Goal: Information Seeking & Learning: Obtain resource

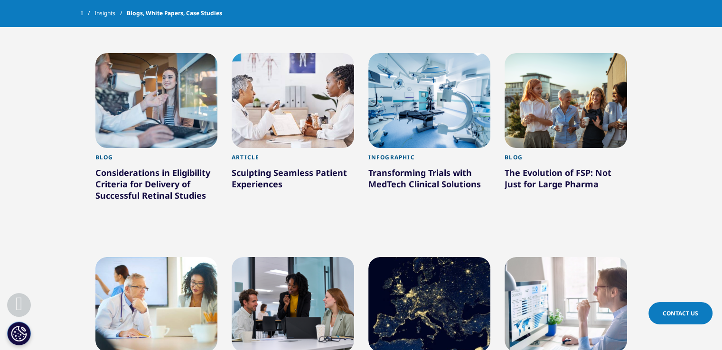
click at [427, 257] on div at bounding box center [429, 304] width 122 height 95
click at [542, 257] on div at bounding box center [566, 304] width 122 height 95
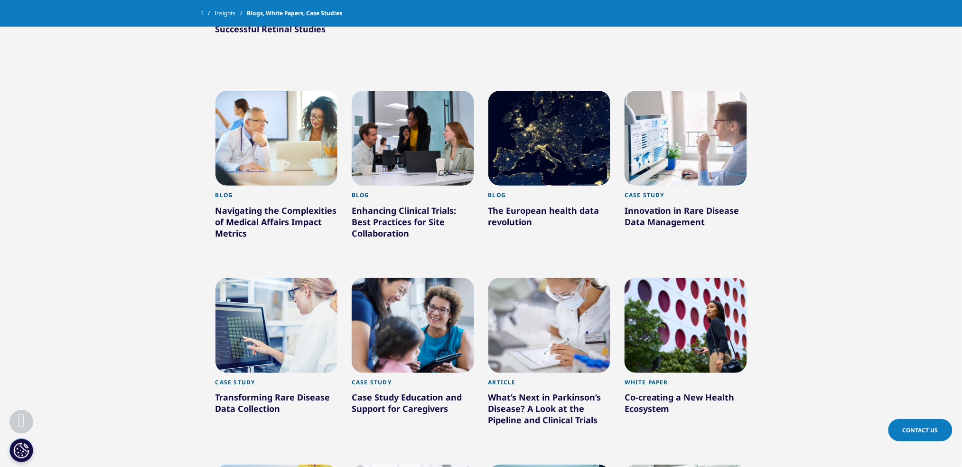
scroll to position [12958, 0]
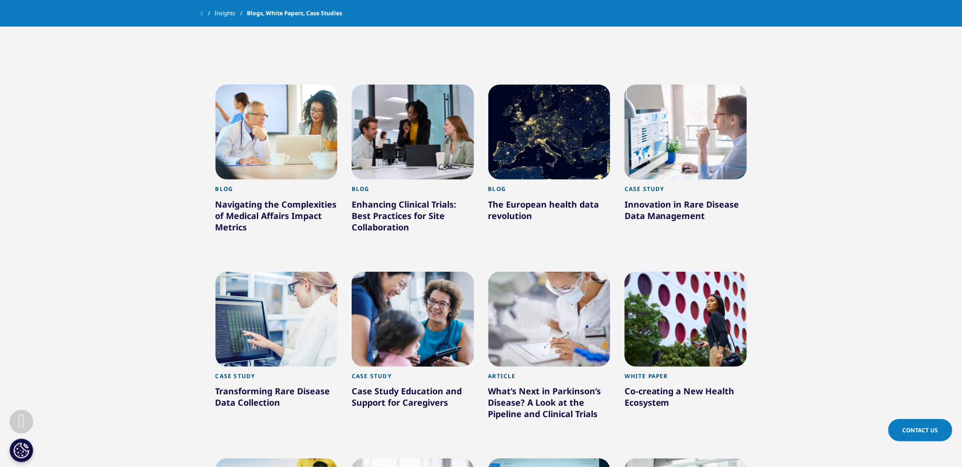
click at [294, 271] on div at bounding box center [276, 318] width 122 height 95
click at [465, 271] on div at bounding box center [413, 318] width 122 height 95
click at [535, 271] on div at bounding box center [549, 318] width 122 height 95
click at [681, 271] on div at bounding box center [686, 318] width 122 height 95
click at [289, 271] on div at bounding box center [276, 318] width 122 height 95
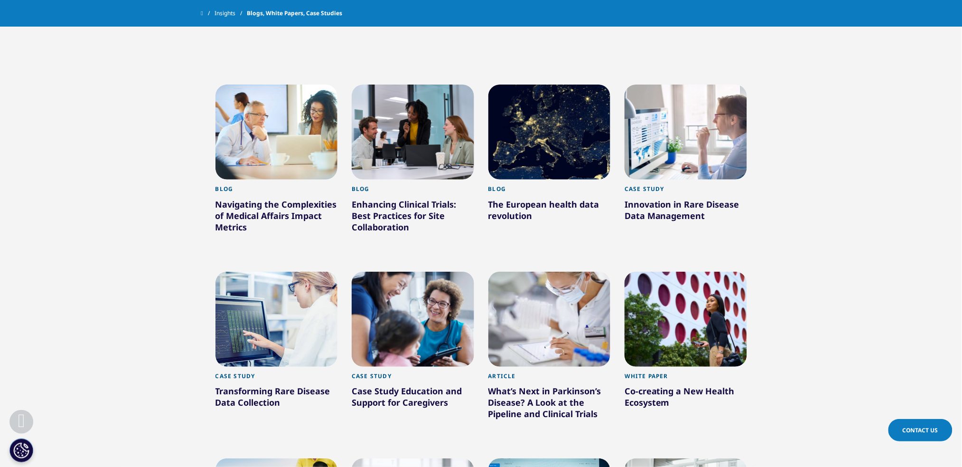
click at [458, 271] on div at bounding box center [413, 318] width 122 height 95
click at [579, 271] on div at bounding box center [549, 318] width 122 height 95
click at [675, 271] on div at bounding box center [686, 318] width 122 height 95
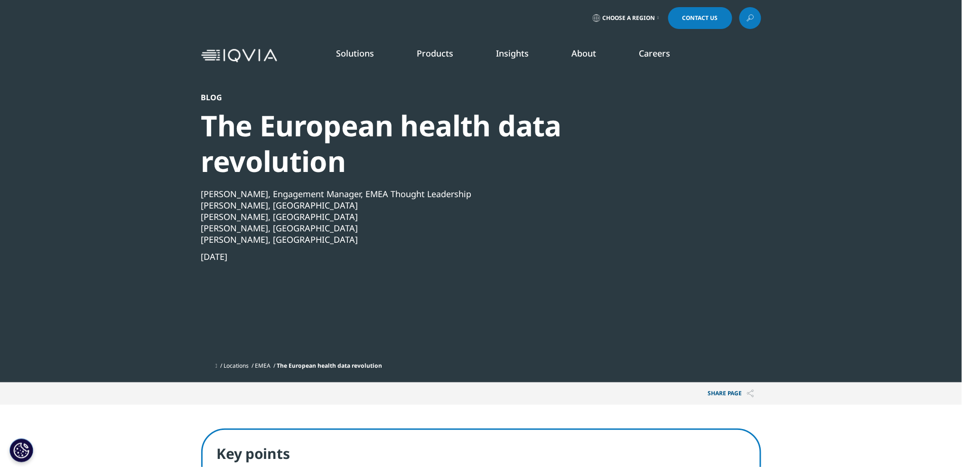
click at [427, 149] on div "The European health data revolution" at bounding box center [455, 143] width 509 height 71
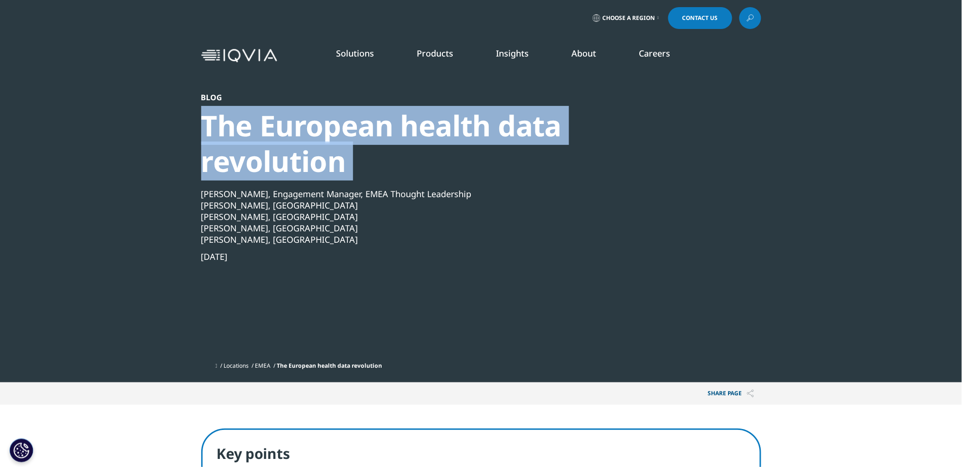
click at [427, 149] on div "The European health data revolution" at bounding box center [455, 143] width 509 height 71
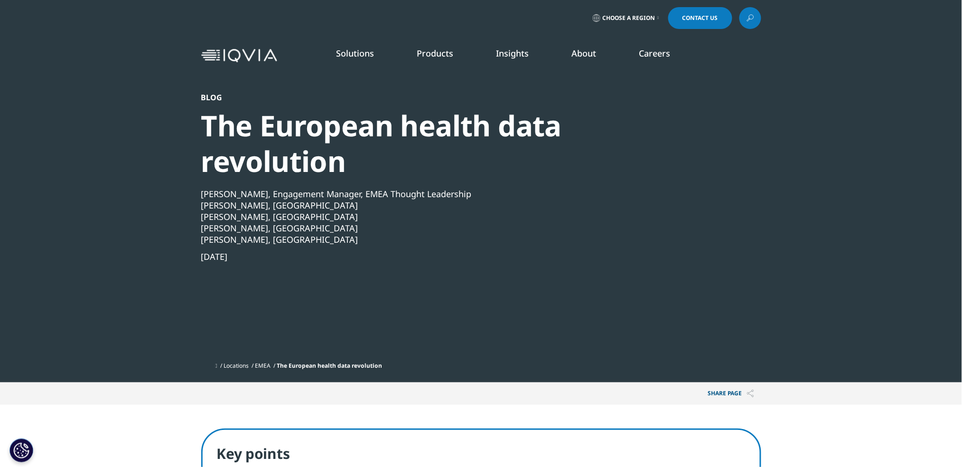
click at [427, 149] on div "The European health data revolution" at bounding box center [455, 143] width 509 height 71
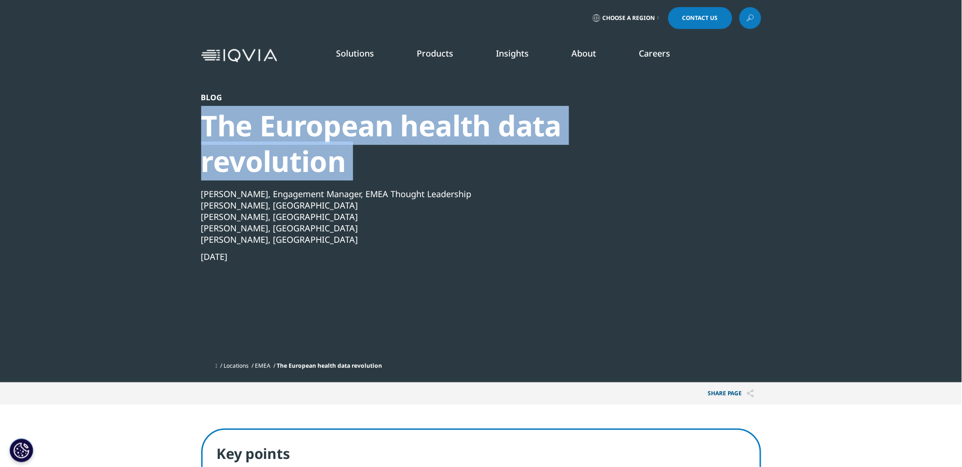
click at [427, 149] on div "The European health data revolution" at bounding box center [455, 143] width 509 height 71
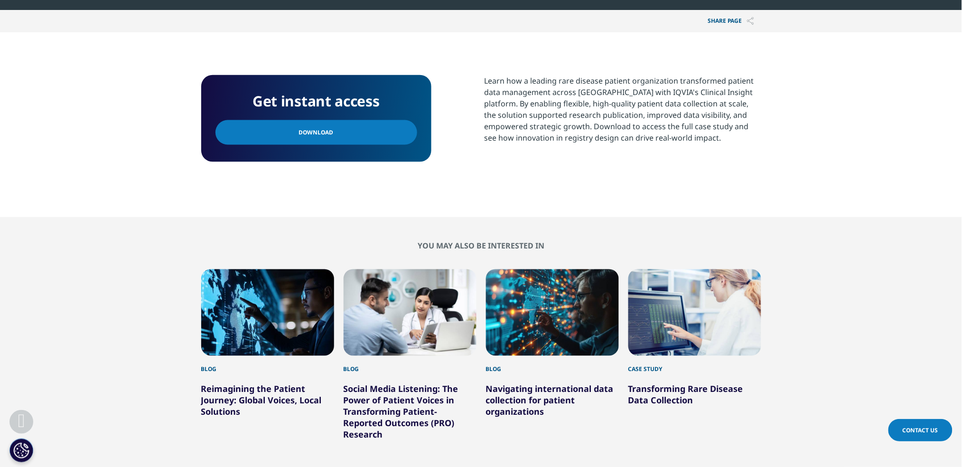
scroll to position [383, 0]
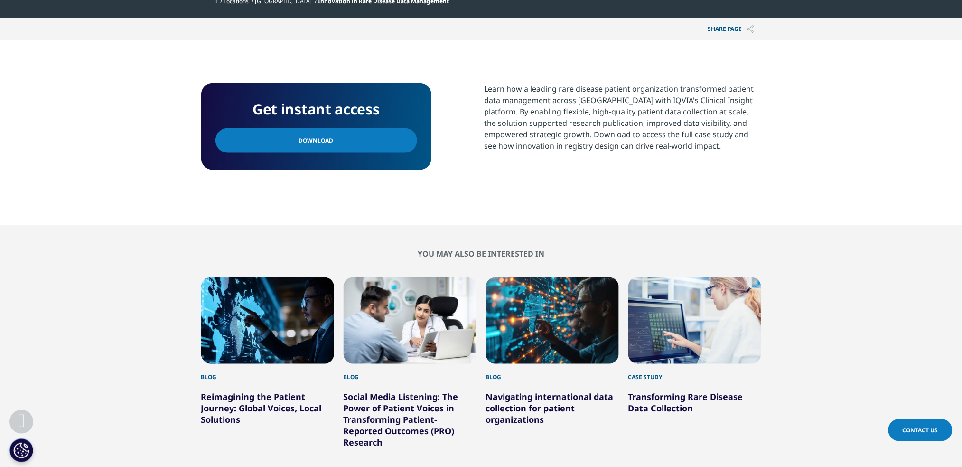
click at [347, 140] on link "Download" at bounding box center [316, 140] width 202 height 25
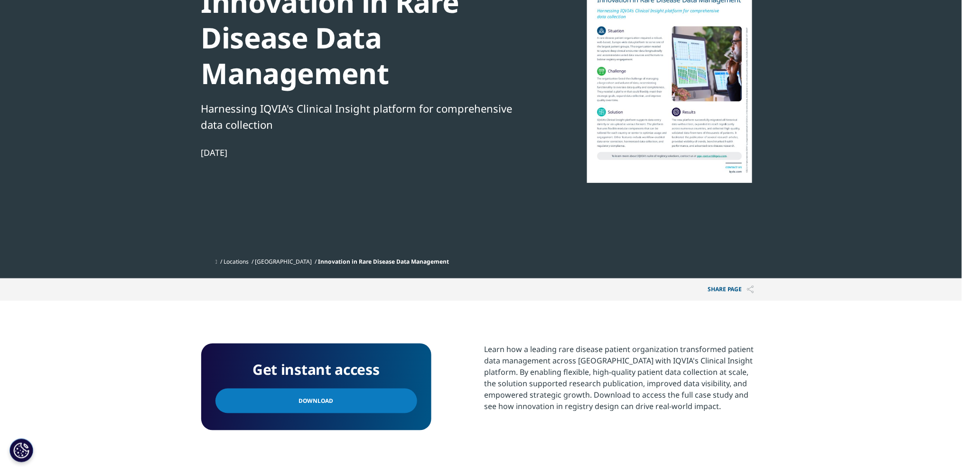
scroll to position [0, 0]
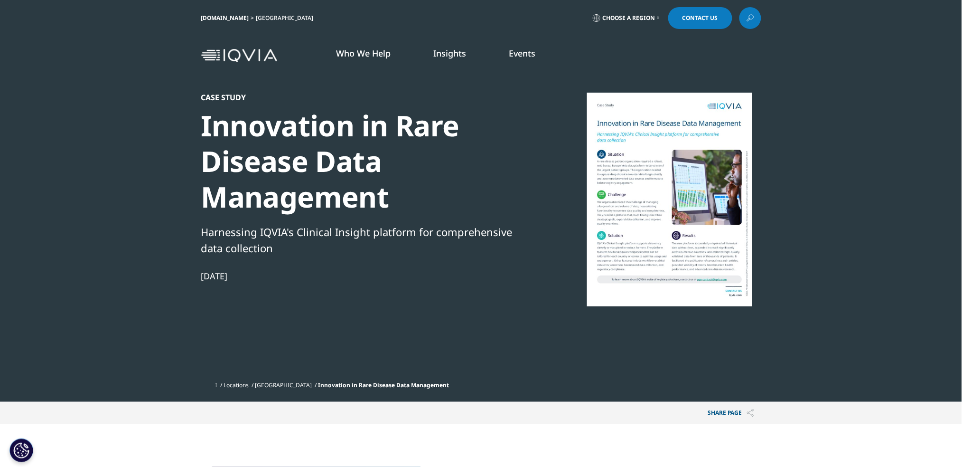
click at [384, 149] on div "Innovation in Rare Disease Data Management" at bounding box center [364, 161] width 326 height 107
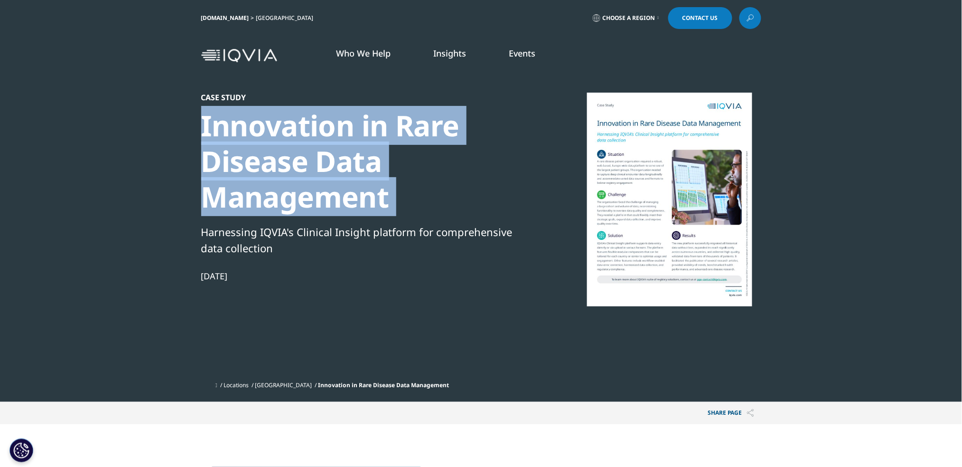
click at [384, 149] on div "Innovation in Rare Disease Data Management" at bounding box center [364, 161] width 326 height 107
copy div "Innovation in Rare Disease Data Management"
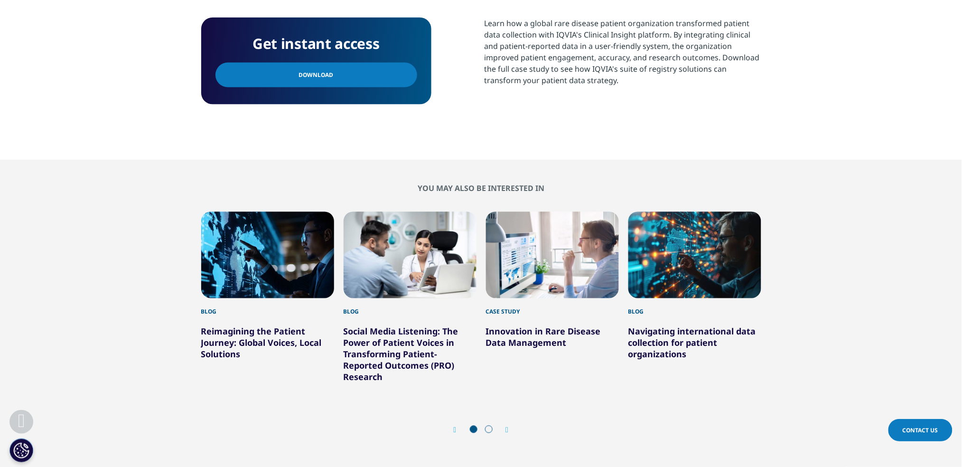
scroll to position [449, 0]
click at [309, 71] on span "Download" at bounding box center [316, 74] width 35 height 10
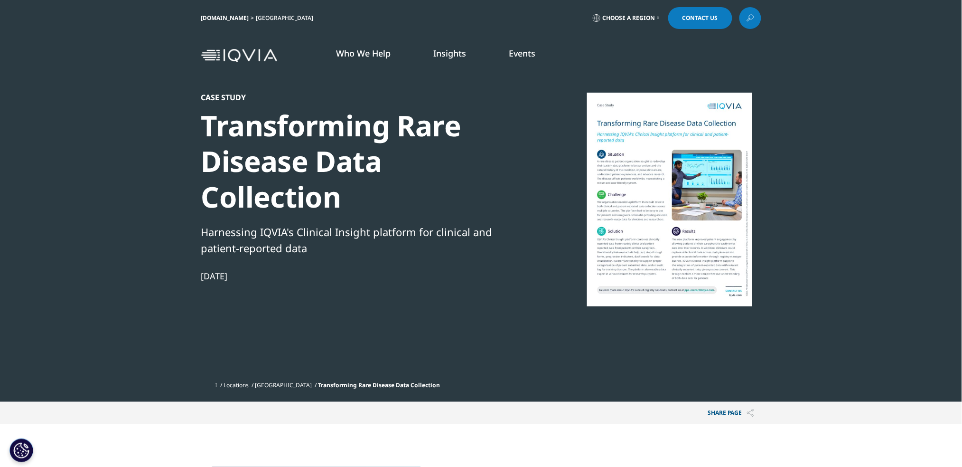
click at [367, 140] on div "Transforming Rare Disease Data Collection" at bounding box center [364, 161] width 326 height 107
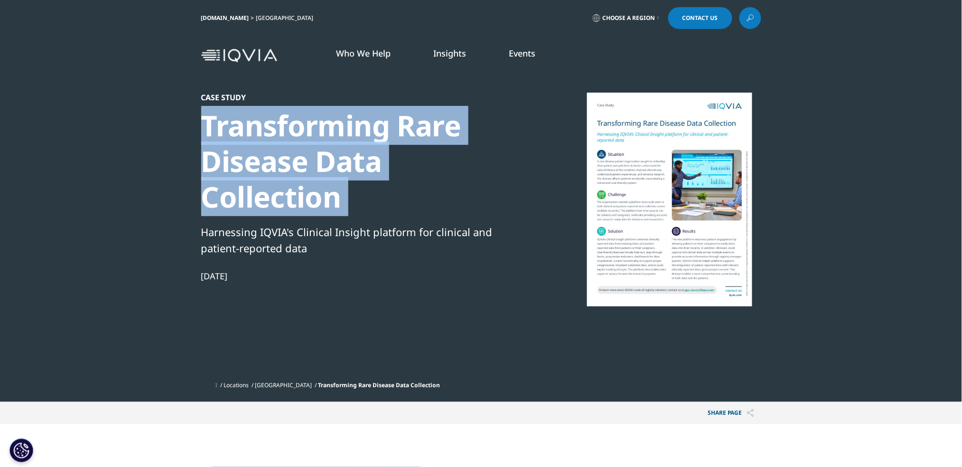
click at [367, 140] on div "Transforming Rare Disease Data Collection" at bounding box center [364, 161] width 326 height 107
copy div "Transforming Rare Disease Data Collection"
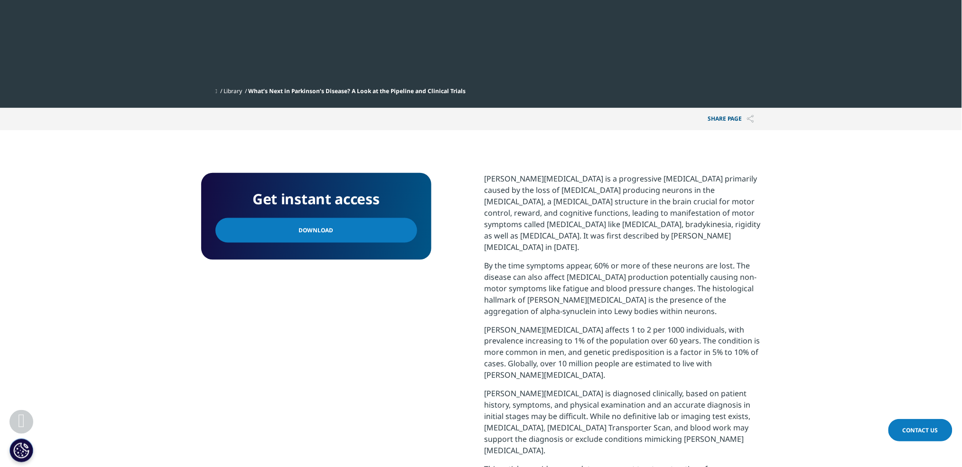
scroll to position [314, 0]
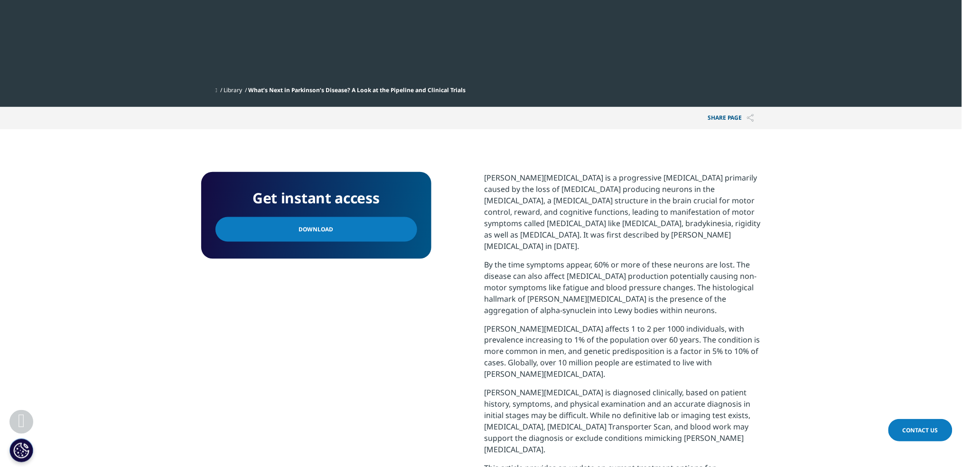
click at [354, 234] on link "Download" at bounding box center [316, 229] width 202 height 25
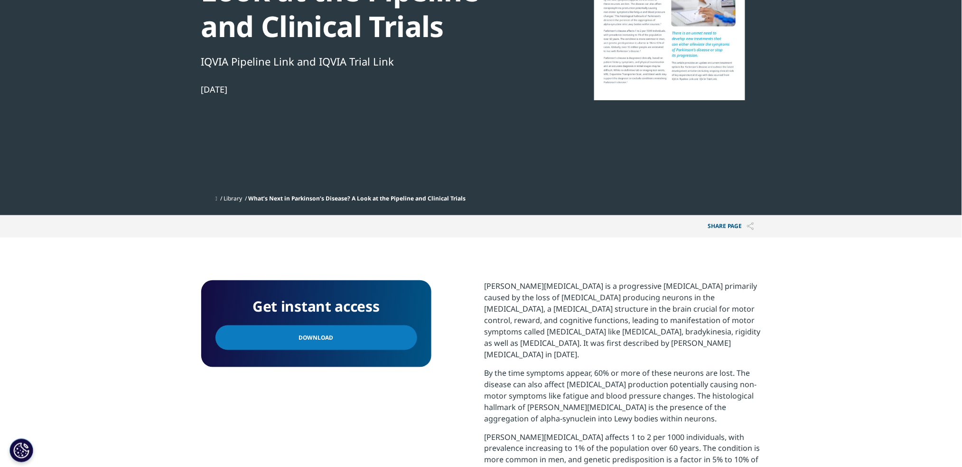
scroll to position [0, 0]
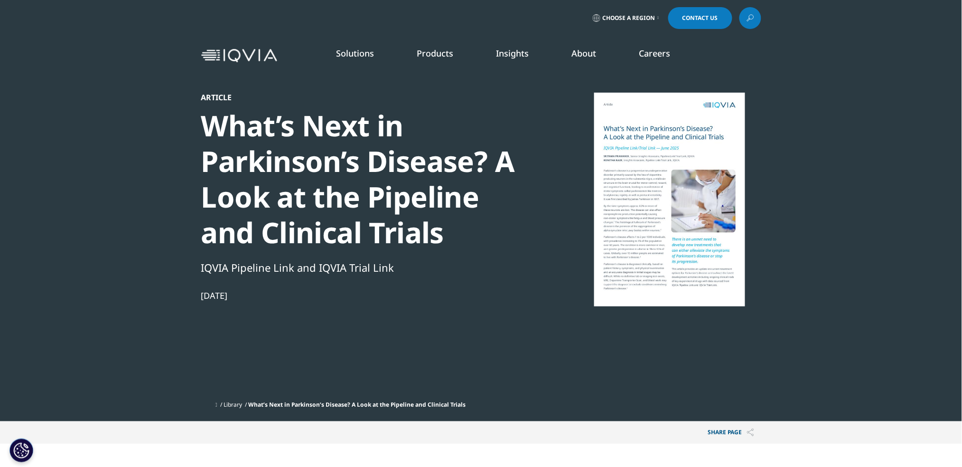
click at [371, 175] on div "What’s Next in Parkinson’s Disease? A Look at the Pipeline and Clinical Trials" at bounding box center [364, 179] width 326 height 142
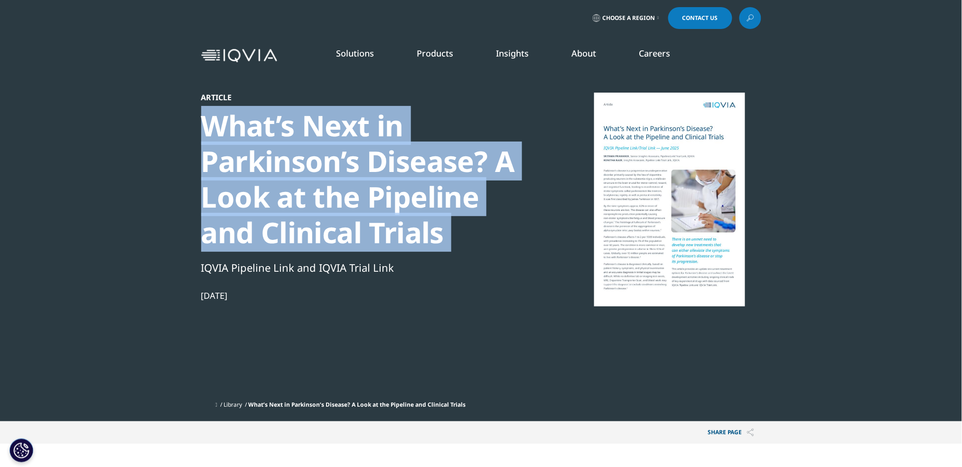
click at [371, 175] on div "What’s Next in Parkinson’s Disease? A Look at the Pipeline and Clinical Trials" at bounding box center [364, 179] width 326 height 142
copy div "What’s Next in Parkinson’s Disease? A Look at the Pipeline and Clinical Trials"
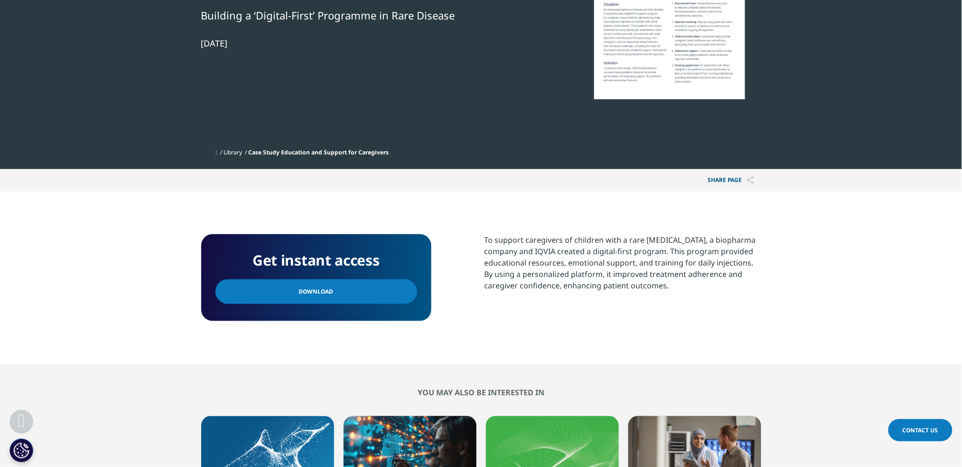
scroll to position [242, 0]
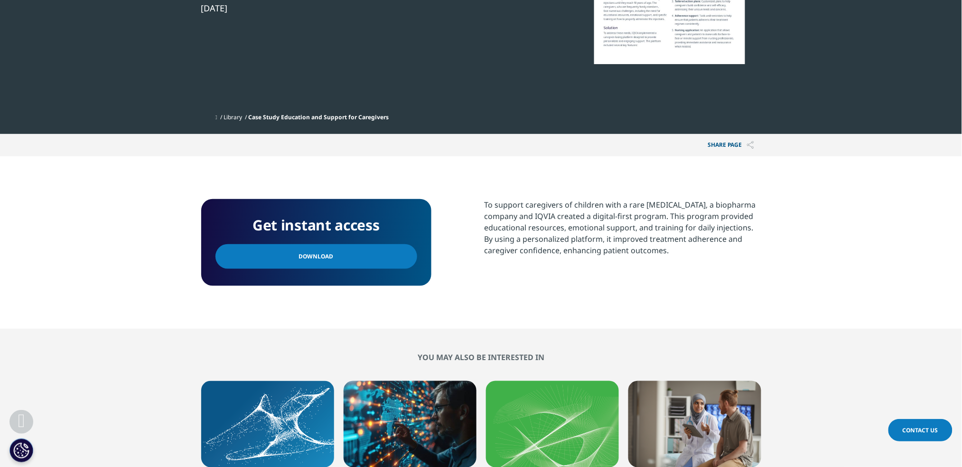
click at [337, 259] on link "Download" at bounding box center [316, 256] width 202 height 25
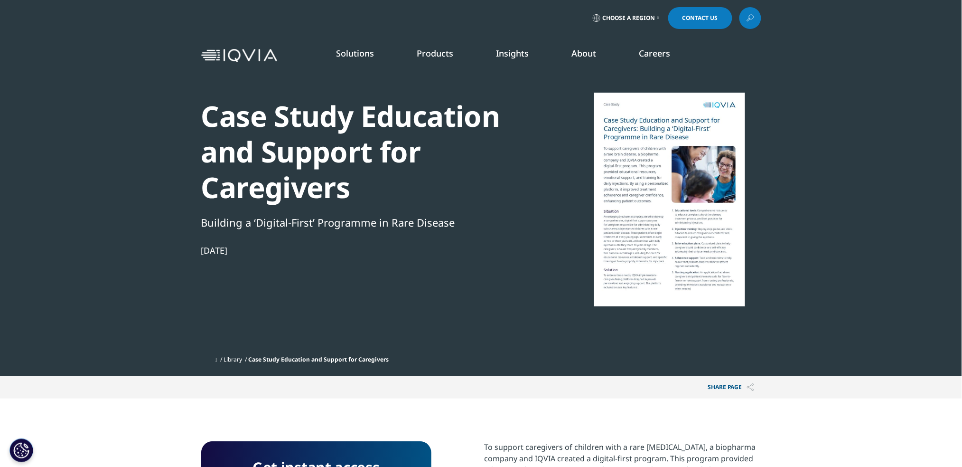
click at [406, 148] on div "Case Study Education and Support for Caregivers" at bounding box center [364, 151] width 326 height 107
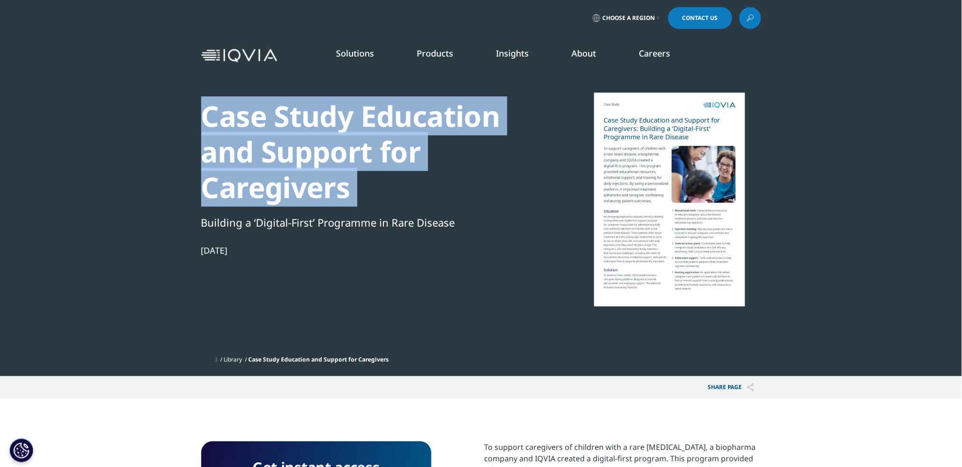
click at [406, 148] on div "Case Study Education and Support for Caregivers" at bounding box center [364, 151] width 326 height 107
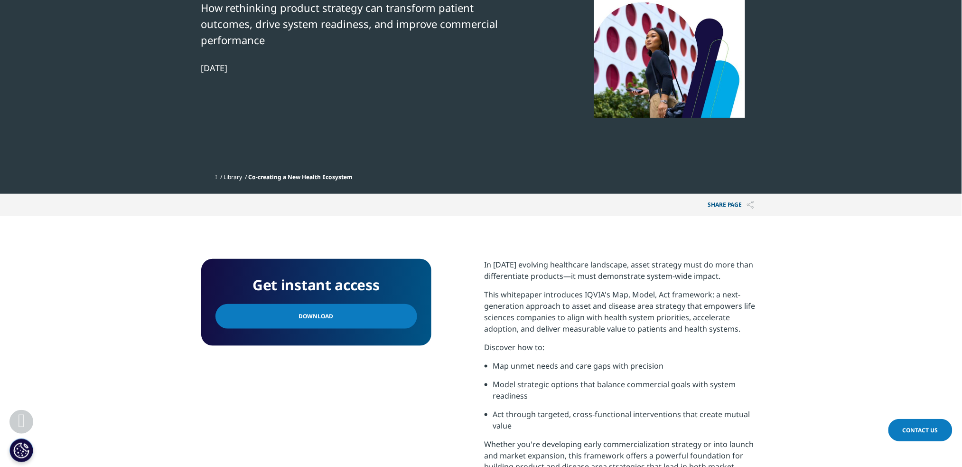
scroll to position [268, 0]
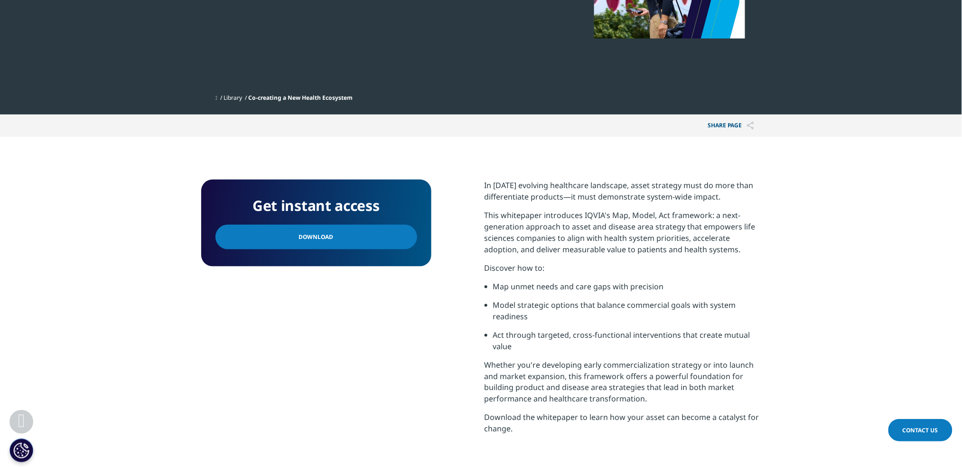
click at [363, 224] on link "Download" at bounding box center [316, 236] width 202 height 25
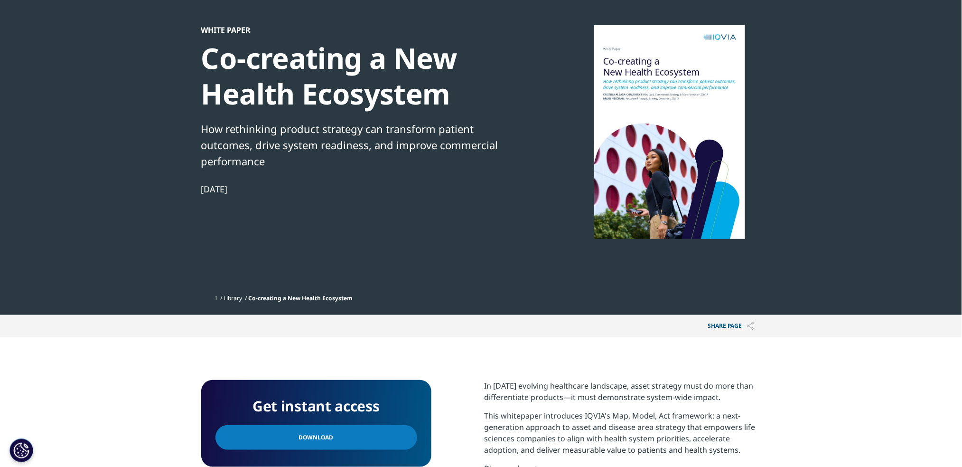
scroll to position [0, 0]
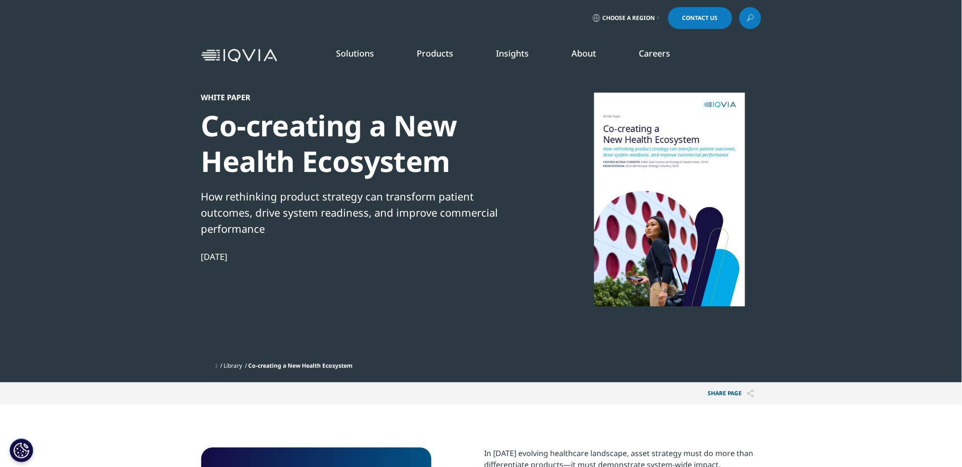
click at [346, 138] on div "Co-creating a New Health Ecosystem" at bounding box center [364, 143] width 326 height 71
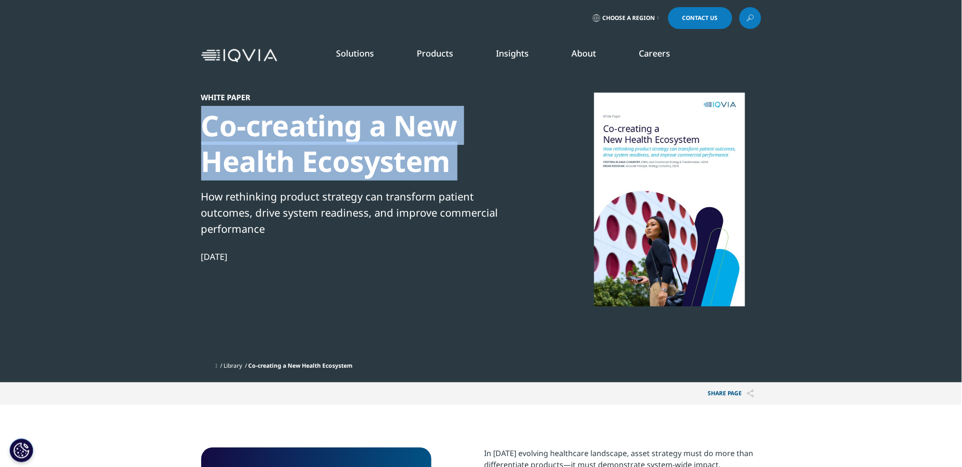
click at [346, 138] on div "Co-creating a New Health Ecosystem" at bounding box center [364, 143] width 326 height 71
copy div "Co-creating a New Health Ecosystem"
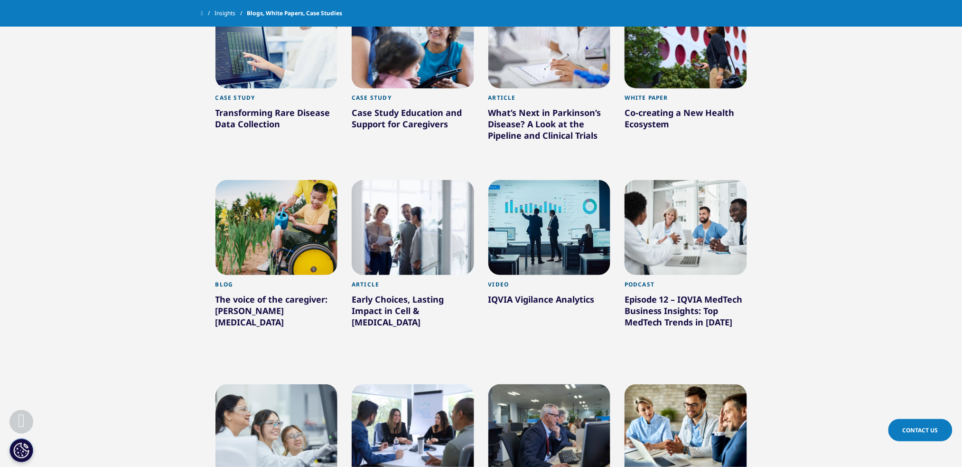
scroll to position [13254, 0]
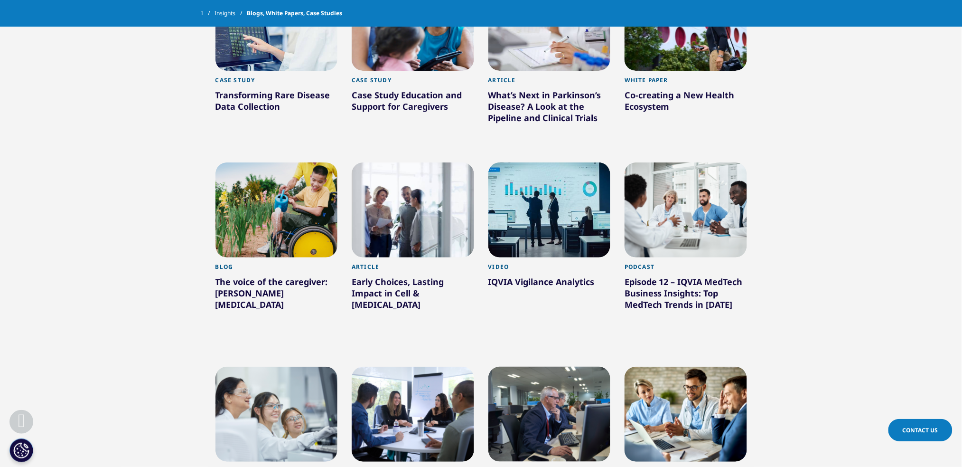
click at [298, 162] on div at bounding box center [276, 209] width 122 height 95
click at [405, 162] on div at bounding box center [413, 209] width 122 height 95
click at [555, 162] on div at bounding box center [549, 209] width 122 height 95
click at [704, 162] on div at bounding box center [686, 209] width 122 height 95
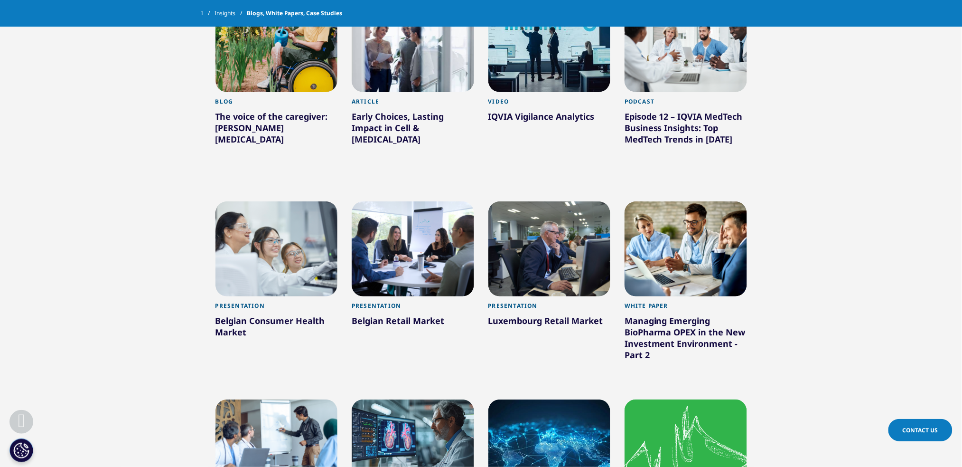
scroll to position [13421, 0]
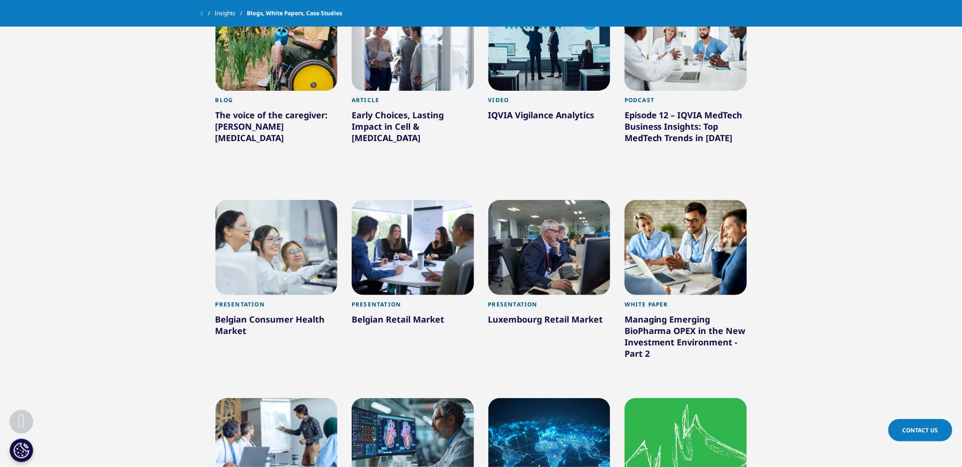
click at [294, 200] on div at bounding box center [276, 247] width 122 height 95
click at [427, 200] on div at bounding box center [413, 247] width 122 height 95
click at [514, 200] on div at bounding box center [549, 247] width 122 height 95
click at [652, 200] on div at bounding box center [686, 247] width 122 height 95
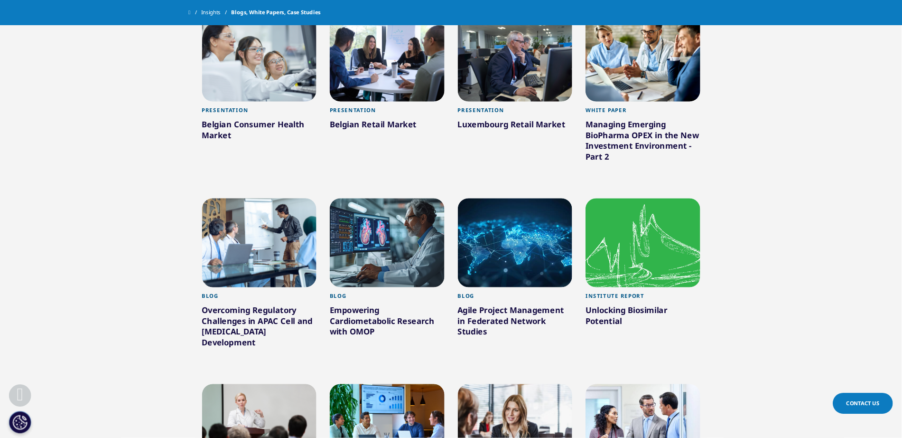
scroll to position [13623, 0]
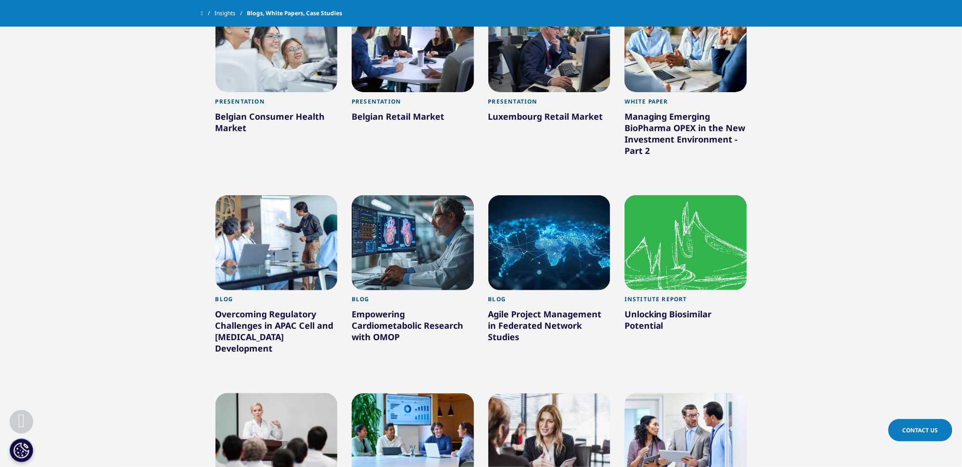
click at [261, 195] on div at bounding box center [276, 242] width 122 height 95
click at [383, 195] on div at bounding box center [413, 242] width 122 height 95
click at [541, 195] on div at bounding box center [549, 242] width 122 height 95
click at [673, 195] on div at bounding box center [686, 242] width 122 height 95
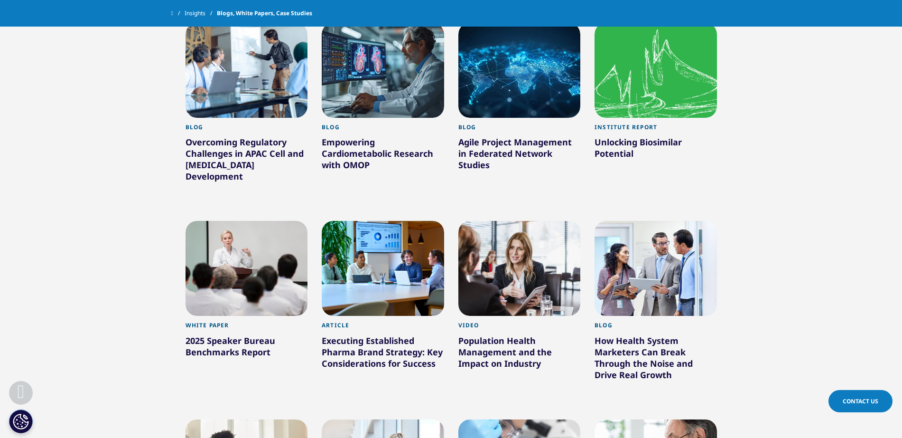
scroll to position [13795, 0]
click at [254, 221] on div at bounding box center [247, 268] width 122 height 95
click at [367, 221] on div at bounding box center [383, 268] width 122 height 95
click at [492, 221] on div at bounding box center [519, 268] width 122 height 95
click at [636, 221] on div at bounding box center [656, 268] width 122 height 95
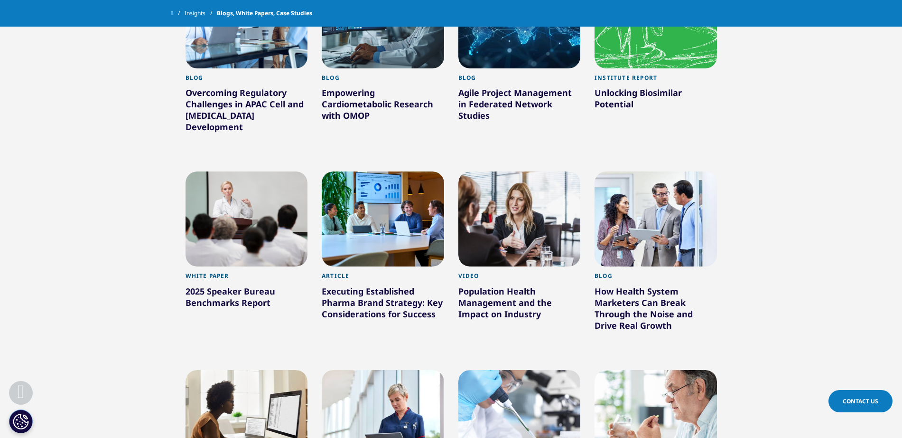
scroll to position [13606, 0]
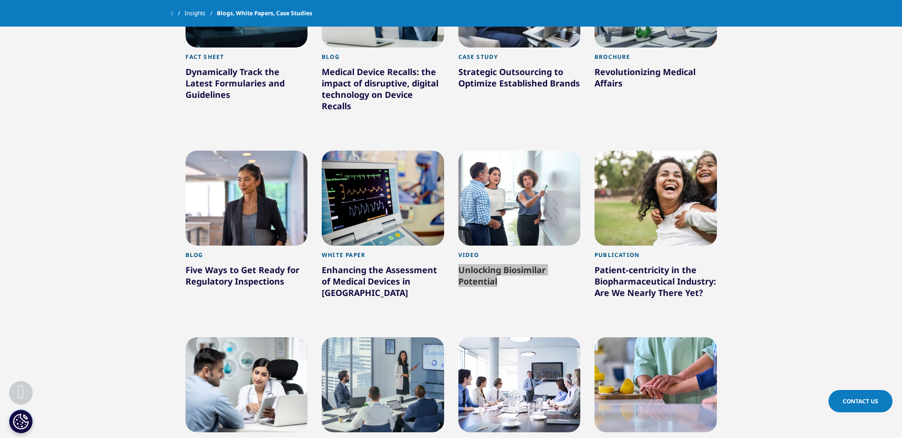
scroll to position [13611, 0]
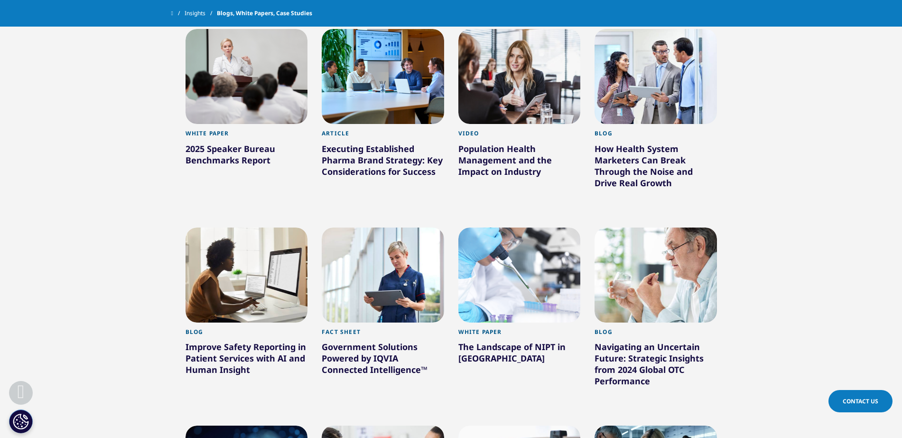
scroll to position [13991, 0]
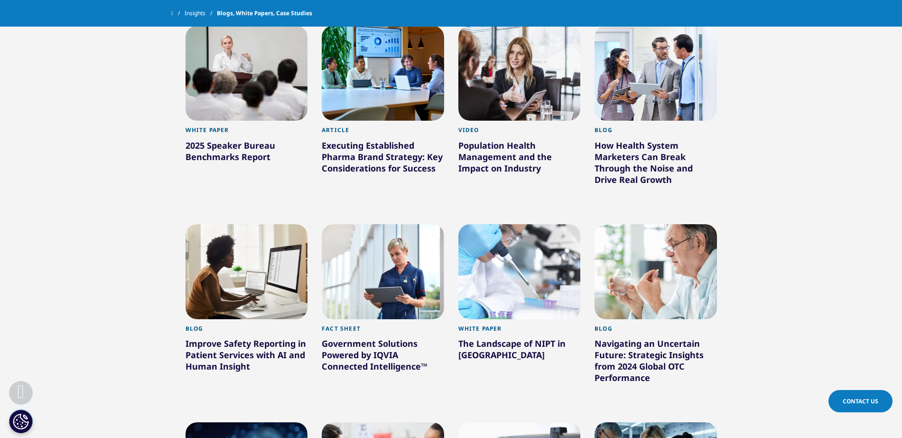
click at [291, 224] on div at bounding box center [247, 271] width 122 height 95
click at [363, 224] on div at bounding box center [383, 271] width 122 height 95
click at [531, 224] on div at bounding box center [519, 271] width 122 height 95
click at [646, 224] on div at bounding box center [656, 271] width 122 height 95
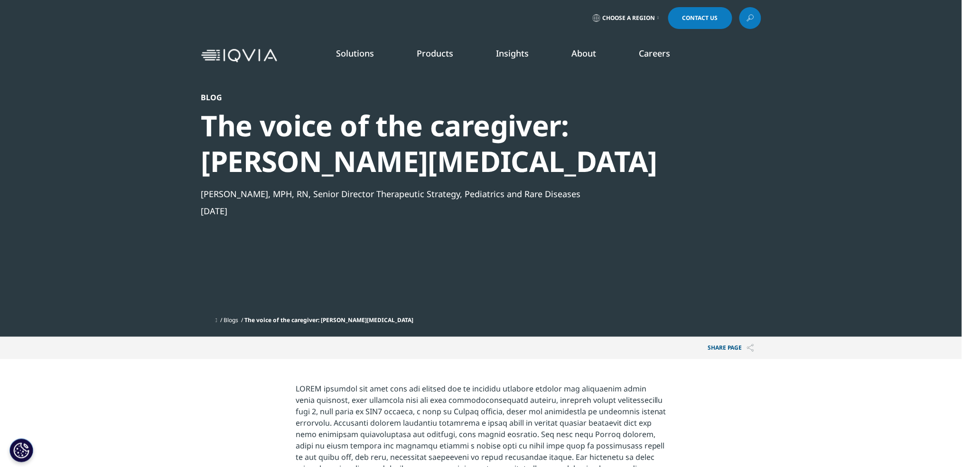
click at [369, 127] on div "The voice of the caregiver: [PERSON_NAME][MEDICAL_DATA]" at bounding box center [455, 143] width 509 height 71
click at [369, 127] on div "The voice of the caregiver: Batten disease" at bounding box center [455, 143] width 509 height 71
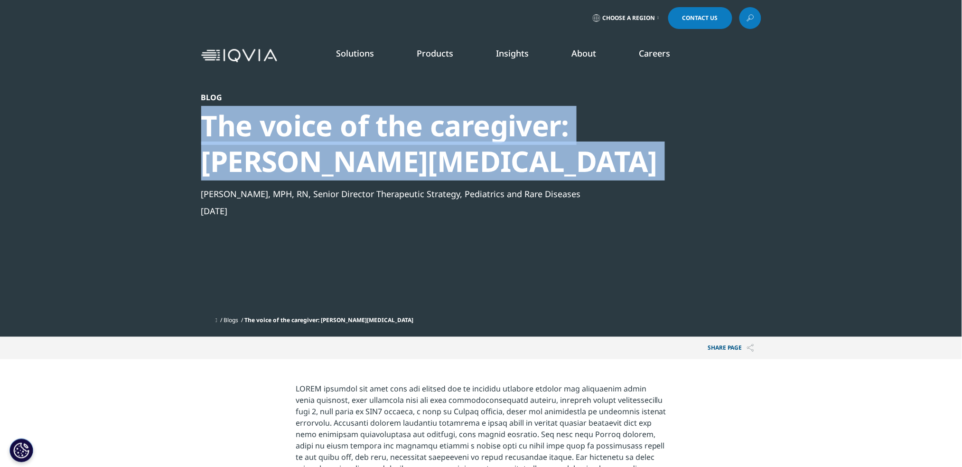
click at [369, 127] on div "The voice of the caregiver: Batten disease" at bounding box center [455, 143] width 509 height 71
copy div "The voice of the caregiver: Batten disease"
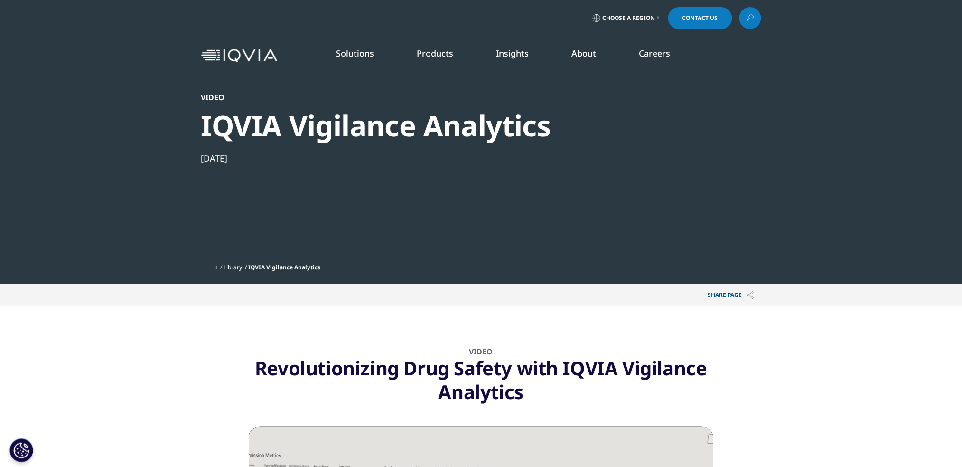
click at [462, 125] on div "IQVIA Vigilance Analytics" at bounding box center [455, 126] width 509 height 36
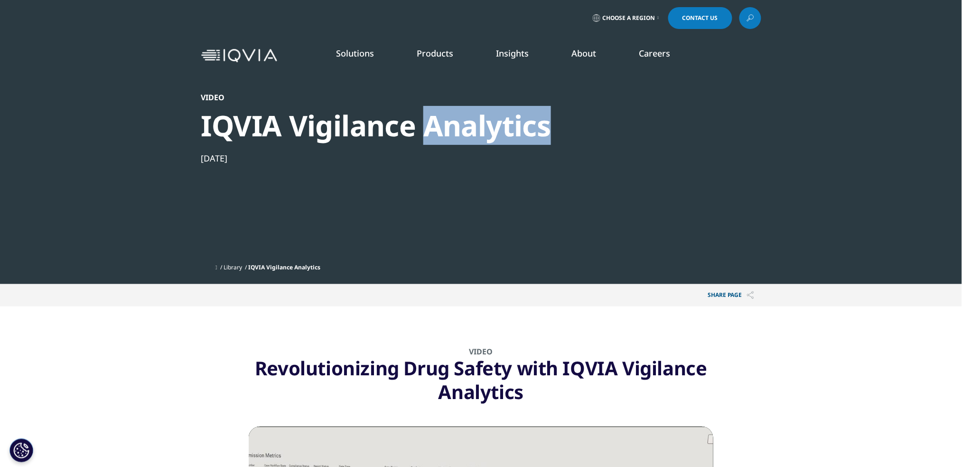
click at [462, 125] on div "IQVIA Vigilance Analytics" at bounding box center [455, 126] width 509 height 36
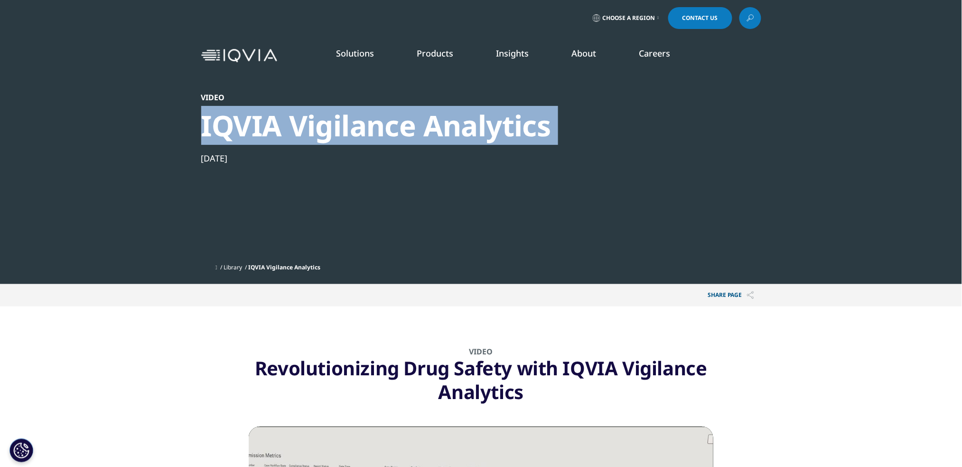
click at [462, 125] on div "IQVIA Vigilance Analytics" at bounding box center [455, 126] width 509 height 36
copy div "IQVIA Vigilance Analytics"
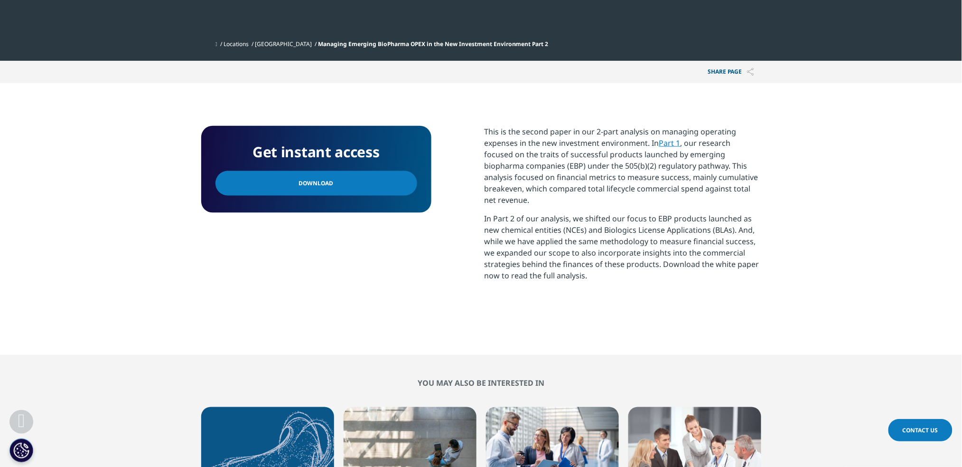
scroll to position [361, 0]
click at [346, 181] on link "Download" at bounding box center [316, 182] width 202 height 25
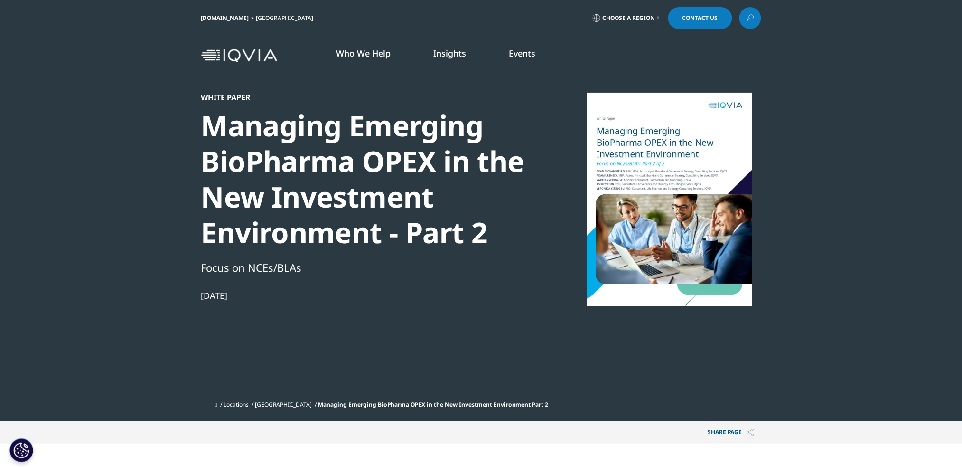
click at [419, 185] on div "Managing Emerging BioPharma OPEX in the New Investment Environment - Part 2" at bounding box center [364, 179] width 326 height 142
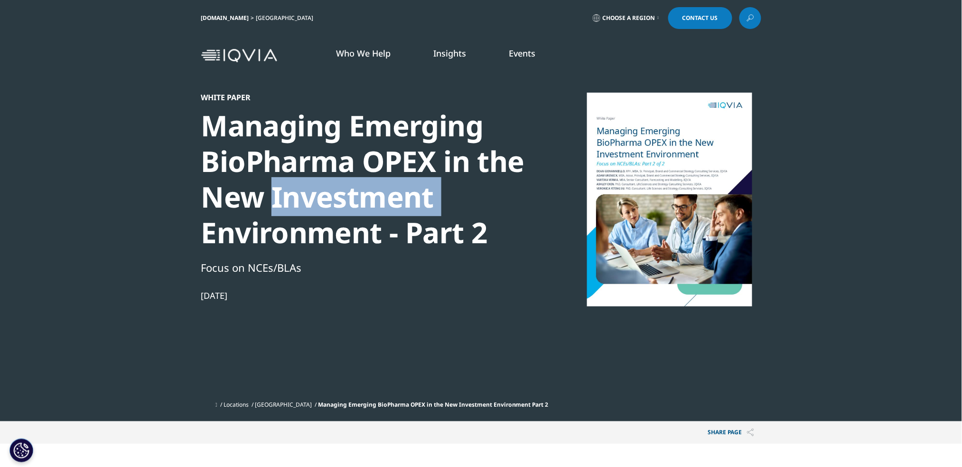
click at [419, 185] on div "Managing Emerging BioPharma OPEX in the New Investment Environment - Part 2" at bounding box center [364, 179] width 326 height 142
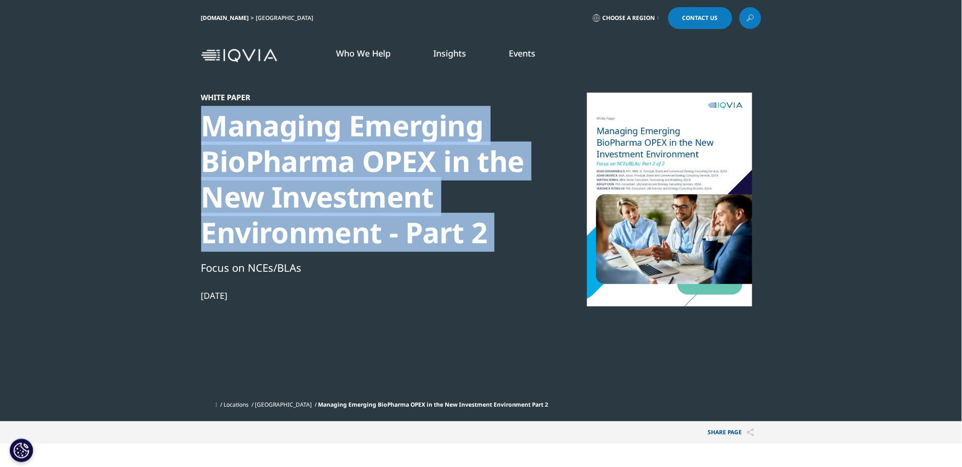
click at [419, 185] on div "Managing Emerging BioPharma OPEX in the New Investment Environment - Part 2" at bounding box center [364, 179] width 326 height 142
copy div "Managing Emerging BioPharma OPEX in the New Investment Environment - Part 2"
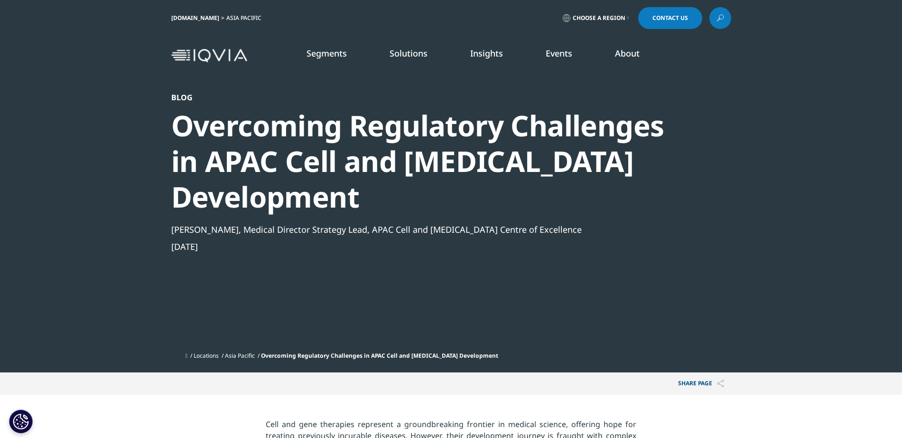
click at [384, 137] on div "Overcoming Regulatory Challenges in APAC Cell and Gene Therapy Development" at bounding box center [425, 161] width 509 height 107
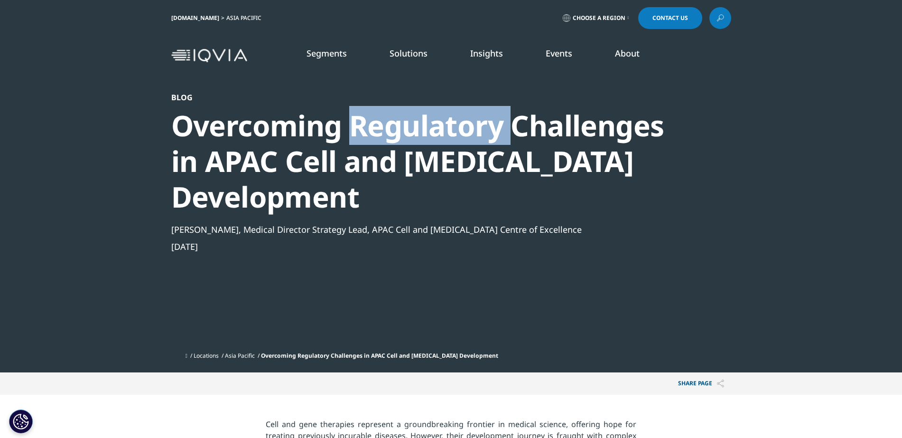
click at [384, 137] on div "Overcoming Regulatory Challenges in APAC Cell and Gene Therapy Development" at bounding box center [425, 161] width 509 height 107
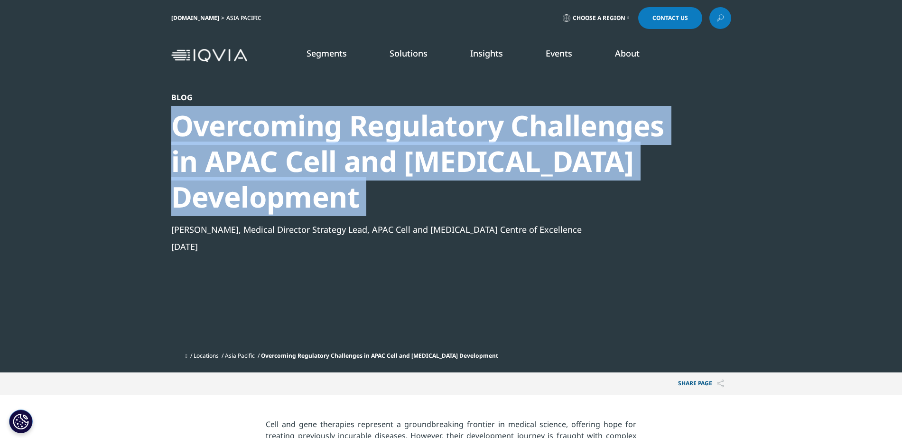
click at [384, 137] on div "Overcoming Regulatory Challenges in APAC Cell and Gene Therapy Development" at bounding box center [425, 161] width 509 height 107
copy div "Overcoming Regulatory Challenges in APAC Cell and Gene Therapy Development"
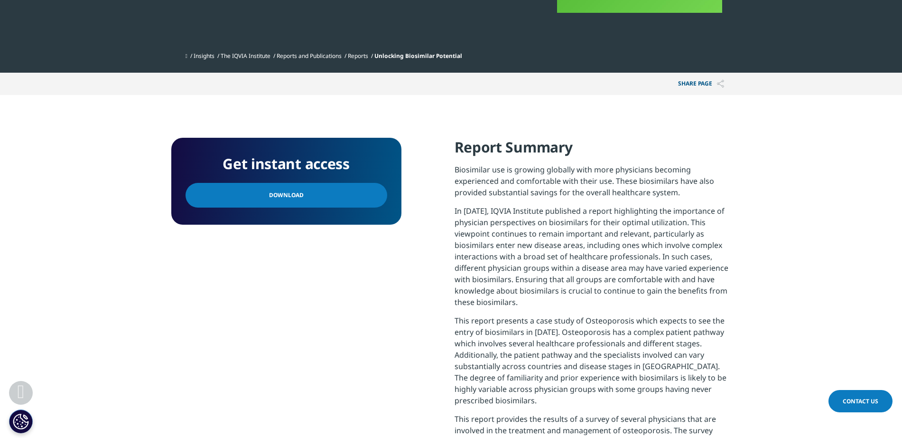
scroll to position [295, 0]
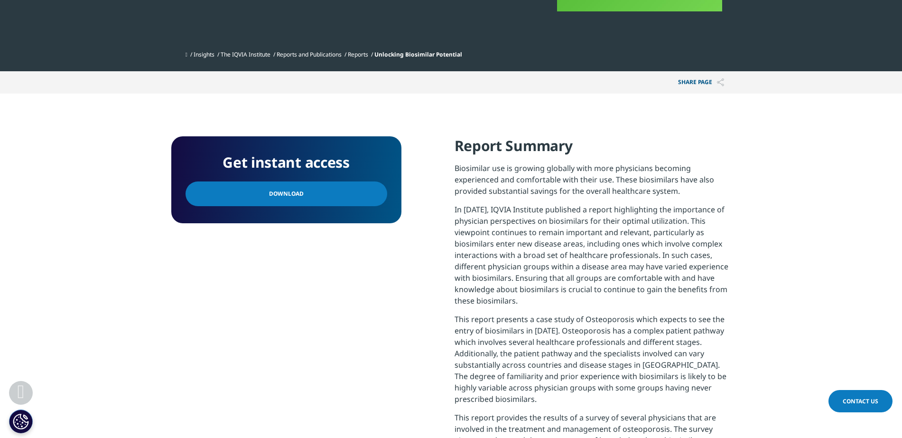
click at [330, 191] on link "Download" at bounding box center [287, 193] width 202 height 25
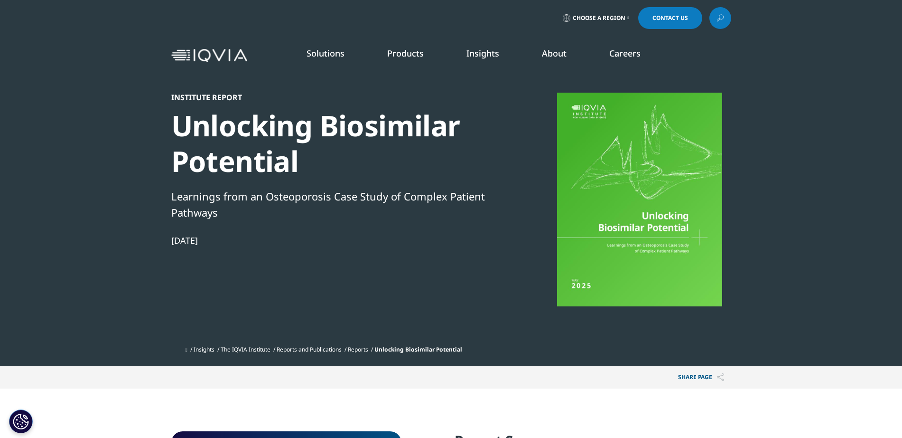
click at [368, 115] on div "Unlocking Biosimilar Potential" at bounding box center [334, 143] width 326 height 71
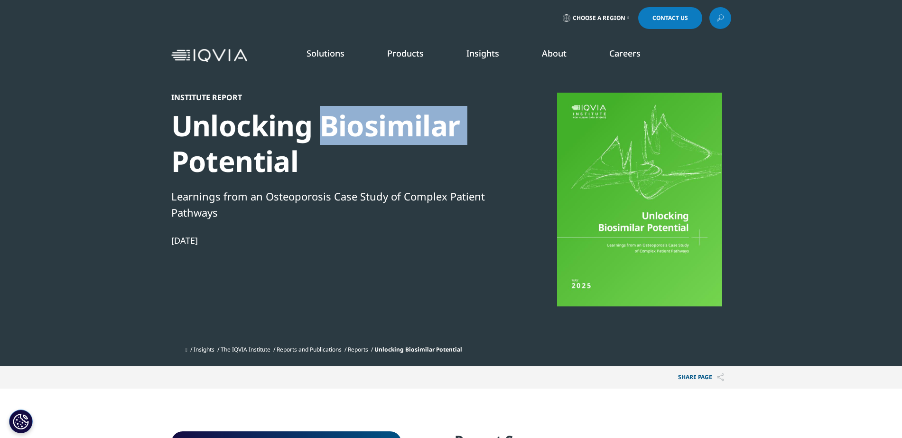
click at [368, 115] on div "Unlocking Biosimilar Potential" at bounding box center [334, 143] width 326 height 71
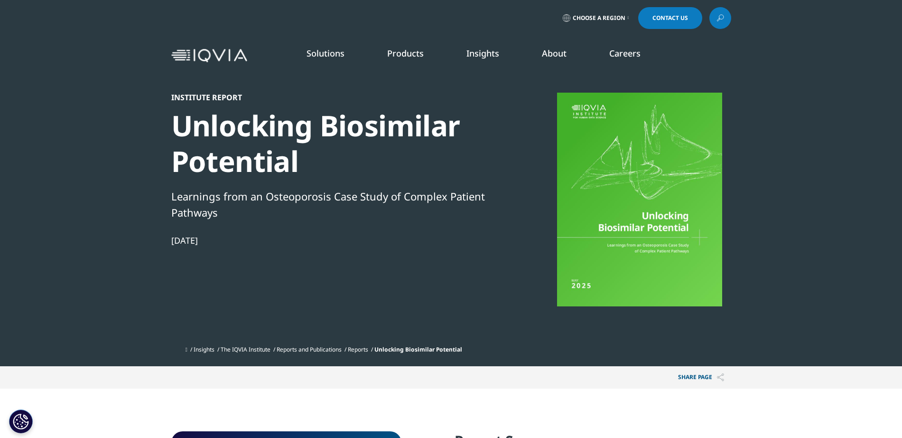
click at [368, 115] on div "Unlocking Biosimilar Potential" at bounding box center [334, 143] width 326 height 71
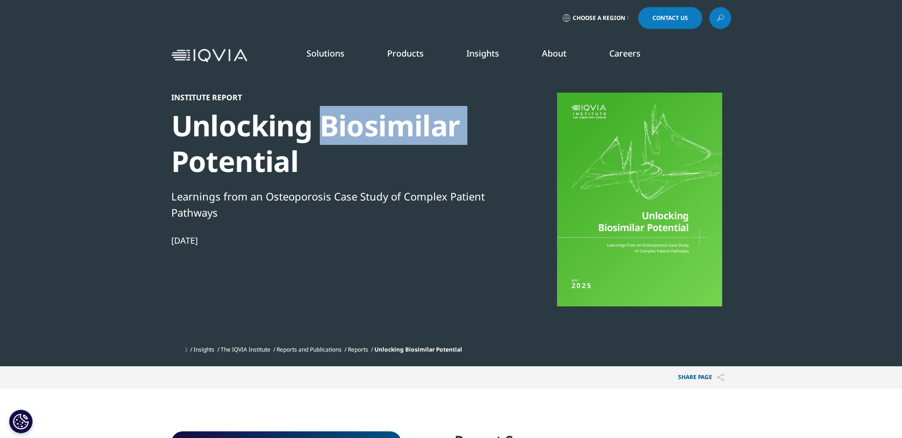
click at [368, 115] on div "Unlocking Biosimilar Potential" at bounding box center [334, 143] width 326 height 71
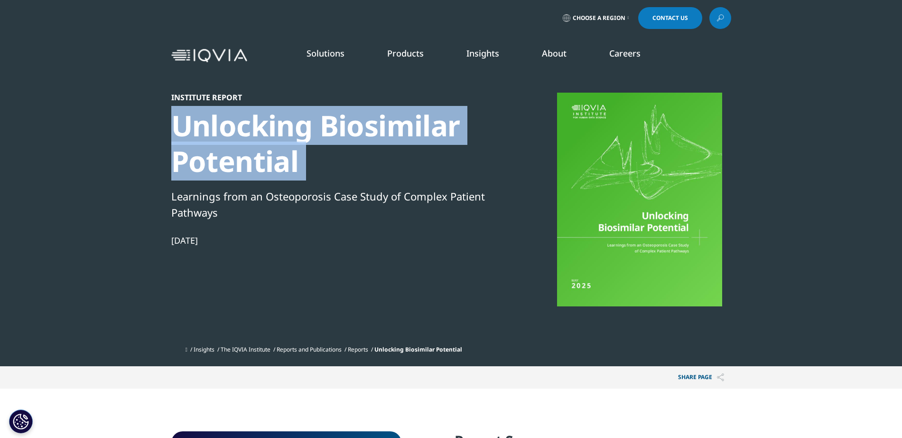
click at [368, 115] on div "Unlocking Biosimilar Potential" at bounding box center [334, 143] width 326 height 71
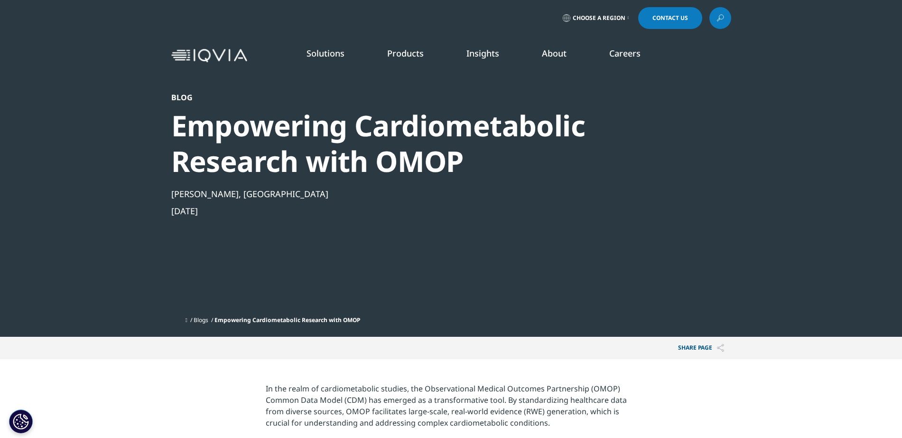
click at [474, 128] on div "Empowering Cardiometabolic Research with OMOP" at bounding box center [425, 143] width 509 height 71
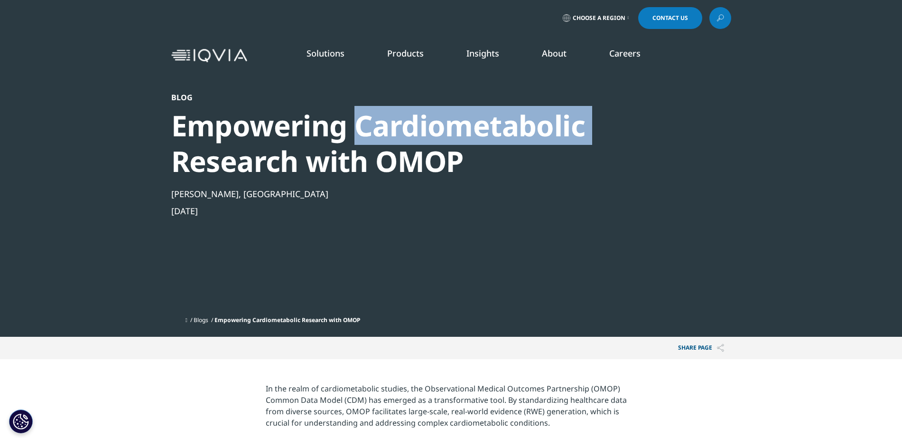
click at [474, 128] on div "Empowering Cardiometabolic Research with OMOP" at bounding box center [425, 143] width 509 height 71
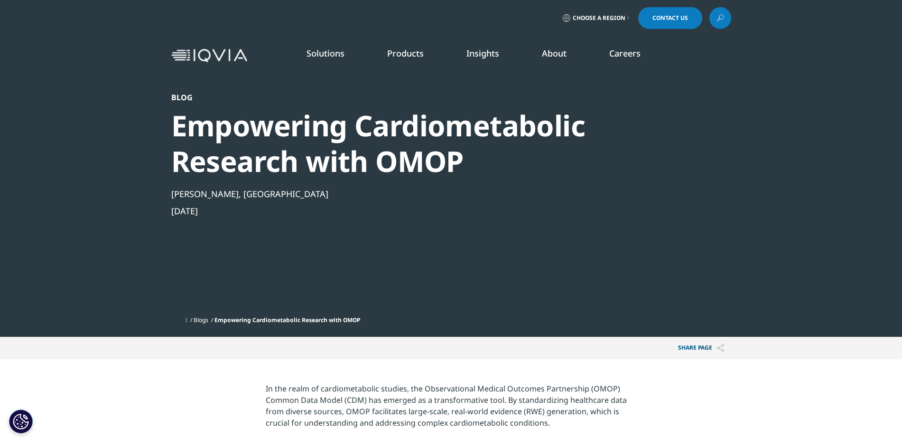
click at [474, 128] on div "Empowering Cardiometabolic Research with OMOP" at bounding box center [425, 143] width 509 height 71
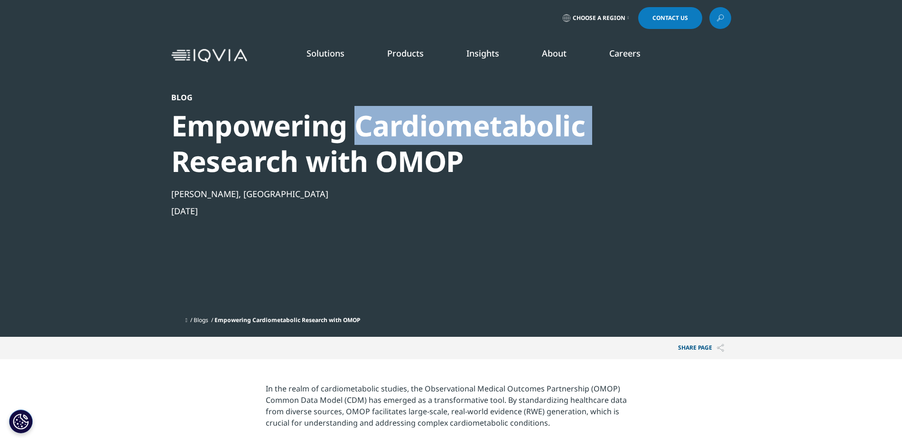
click at [474, 128] on div "Empowering Cardiometabolic Research with OMOP" at bounding box center [425, 143] width 509 height 71
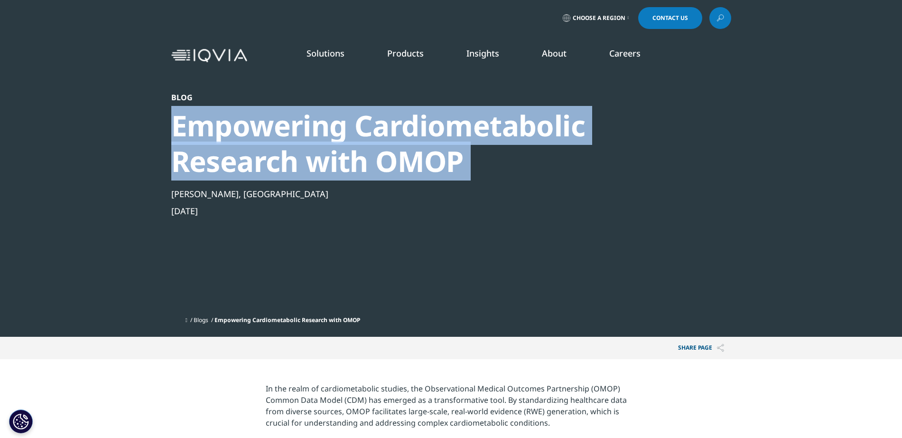
click at [474, 128] on div "Empowering Cardiometabolic Research with OMOP" at bounding box center [425, 143] width 509 height 71
copy div "Empowering Cardiometabolic Research with OMOP"
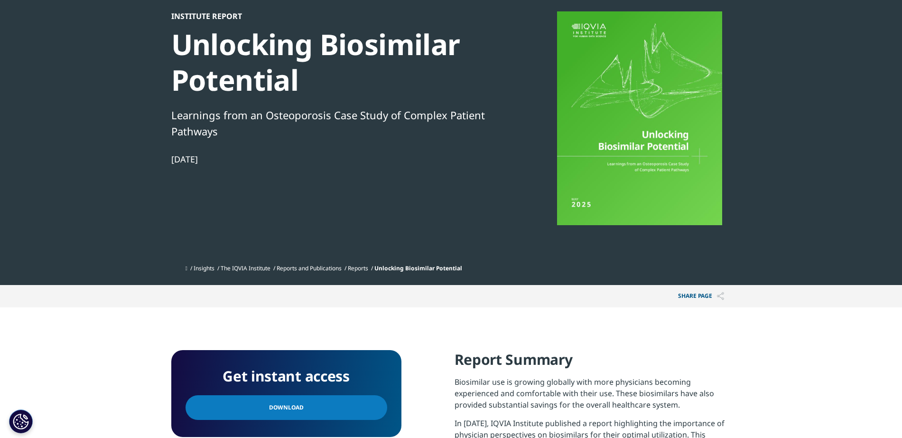
scroll to position [83, 0]
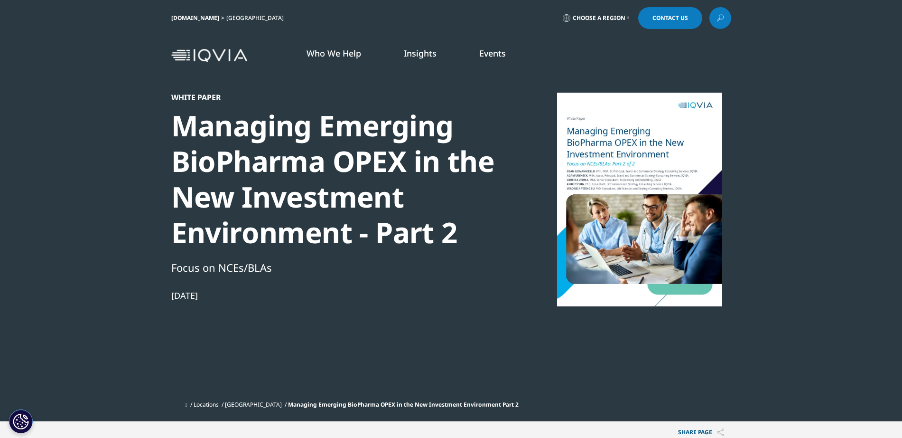
scroll to position [186, 560]
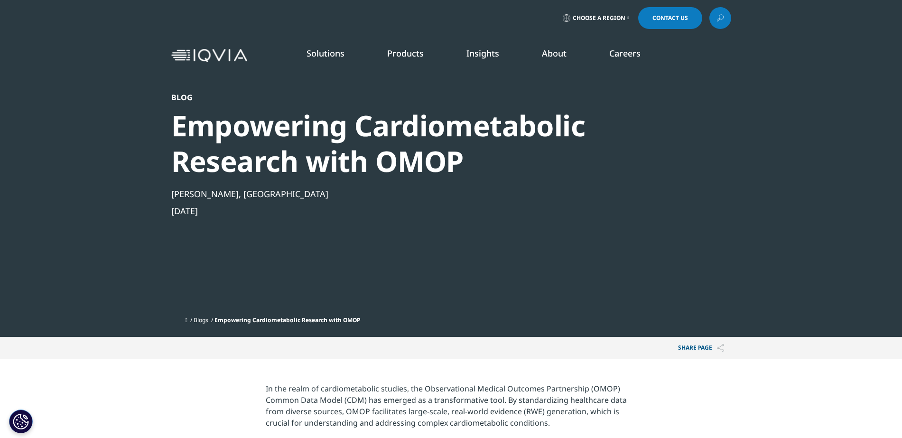
click at [390, 154] on div "Empowering Cardiometabolic Research with OMOP" at bounding box center [425, 143] width 509 height 71
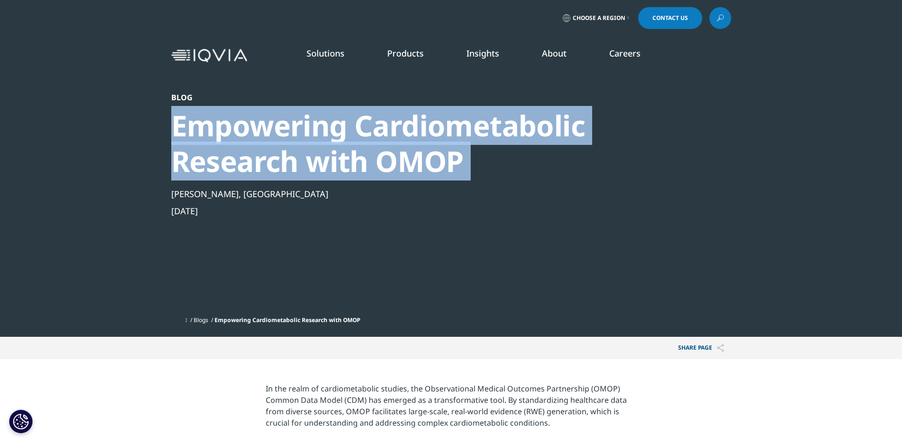
click at [390, 154] on div "Empowering Cardiometabolic Research with OMOP" at bounding box center [425, 143] width 509 height 71
copy div "Empowering Cardiometabolic Research with OMOP"
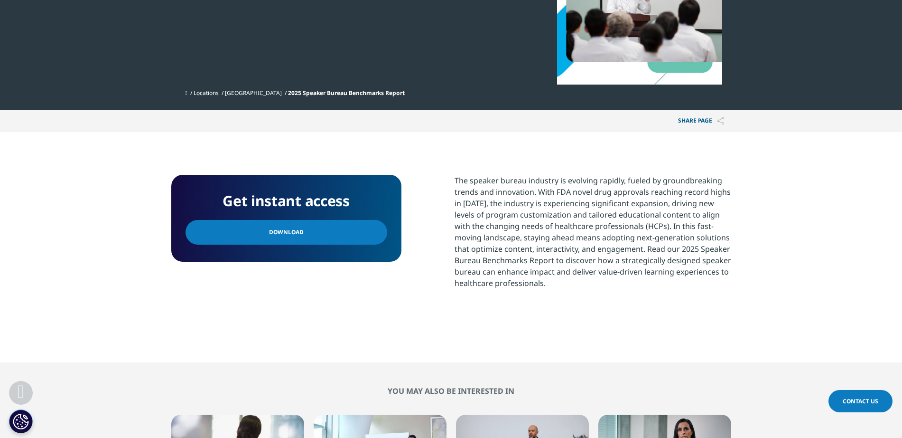
scroll to position [145, 560]
click at [350, 239] on link "Download" at bounding box center [287, 232] width 202 height 25
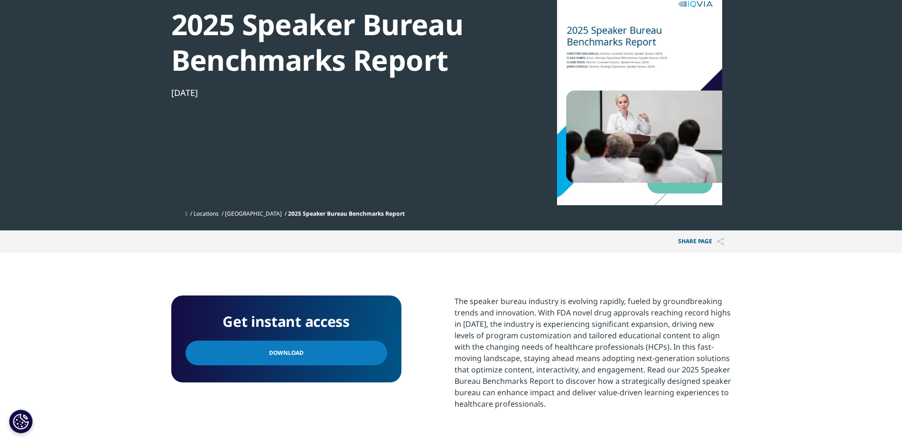
scroll to position [0, 0]
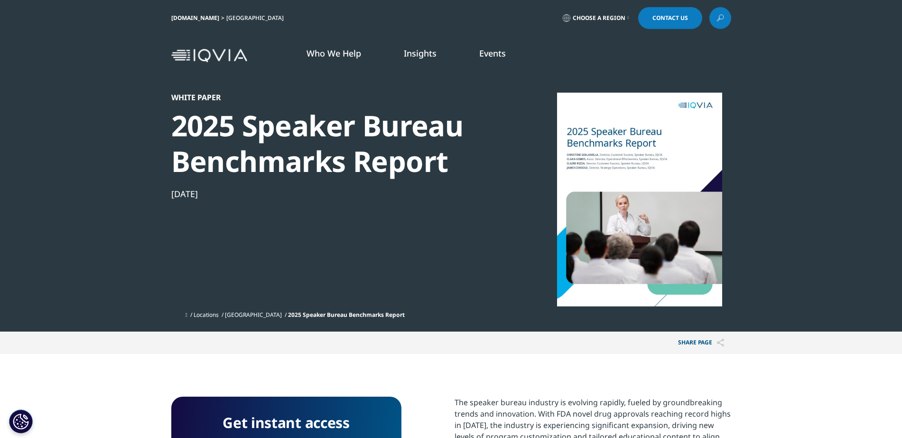
click at [357, 139] on div "2025 Speaker Bureau Benchmarks Report" at bounding box center [334, 143] width 326 height 71
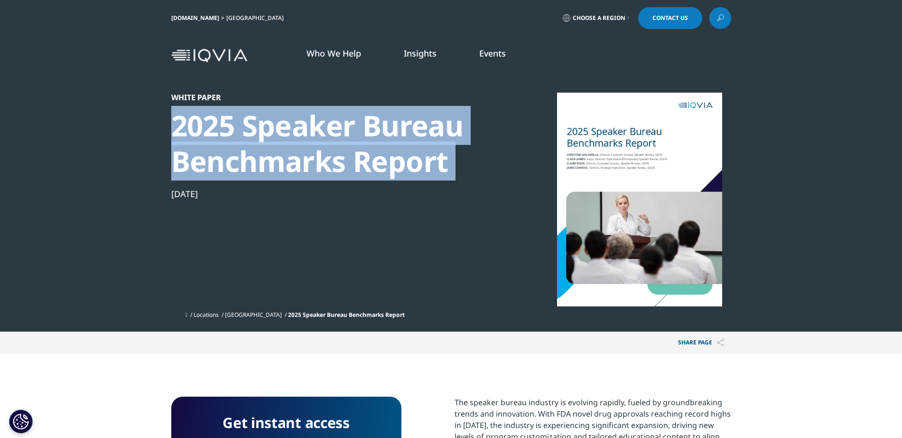
click at [357, 139] on div "2025 Speaker Bureau Benchmarks Report" at bounding box center [334, 143] width 326 height 71
copy div "2025 Speaker Bureau Benchmarks Report"
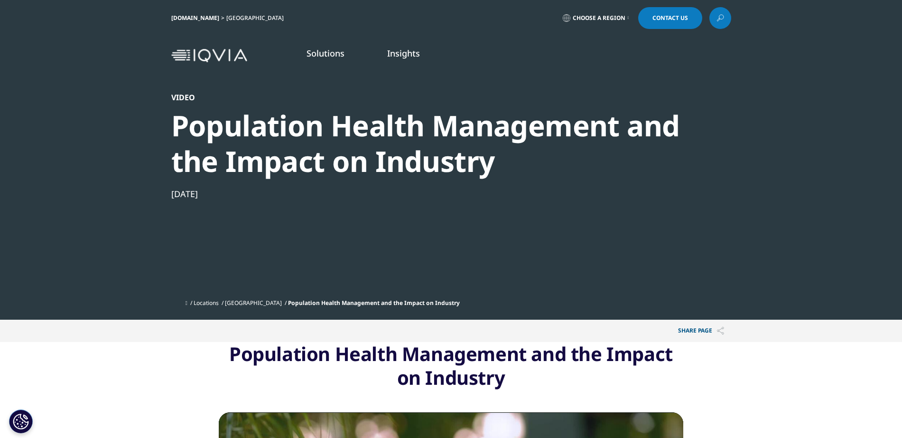
click at [463, 147] on div "Population Health Management and the Impact on Industry" at bounding box center [425, 143] width 509 height 71
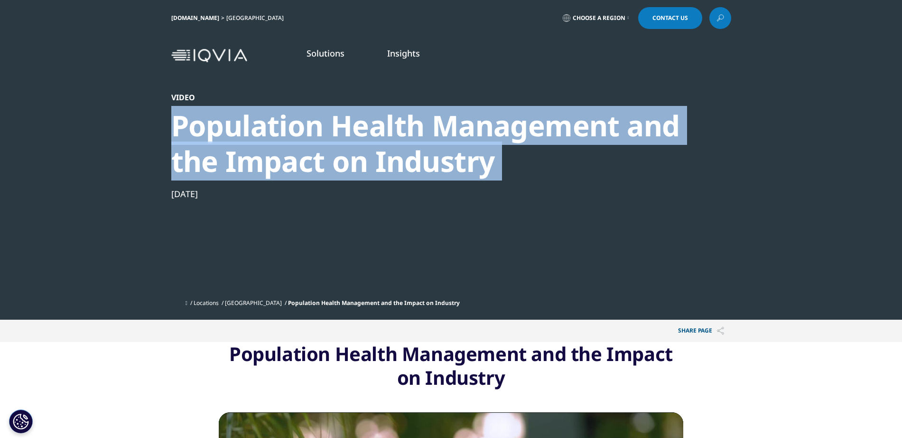
click at [463, 147] on div "Population Health Management and the Impact on Industry" at bounding box center [425, 143] width 509 height 71
copy div "Population Health Management and the Impact on Industry"
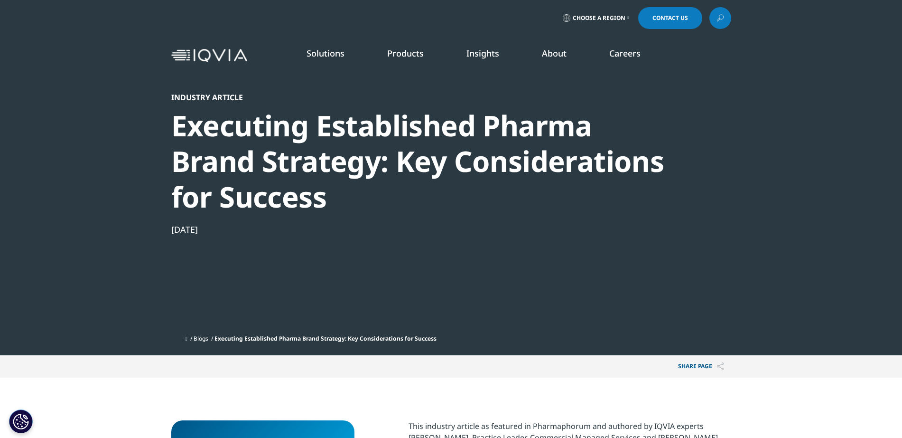
scroll to position [206, 0]
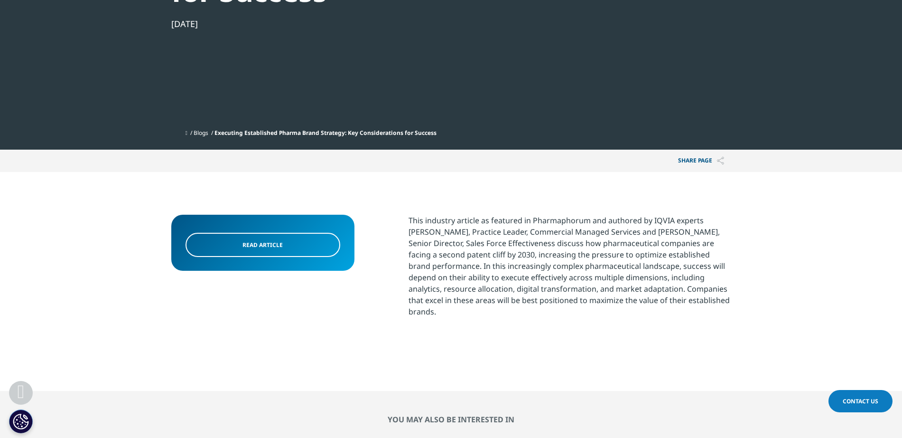
click at [306, 243] on link "Read article" at bounding box center [263, 245] width 155 height 24
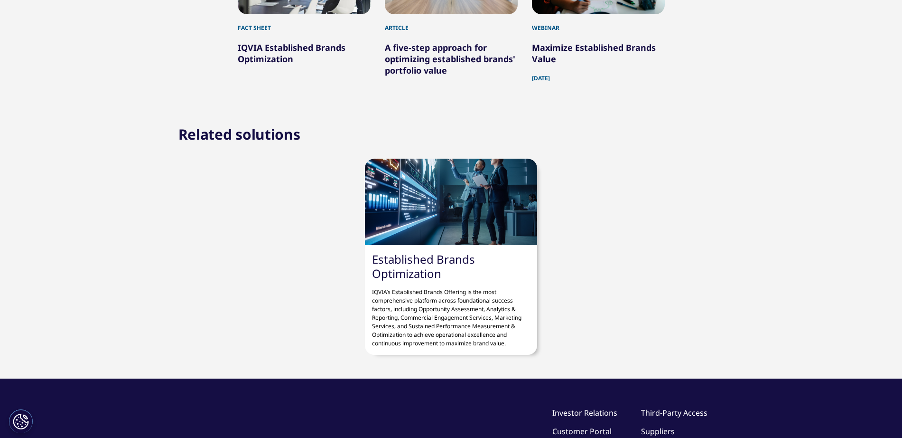
scroll to position [0, 0]
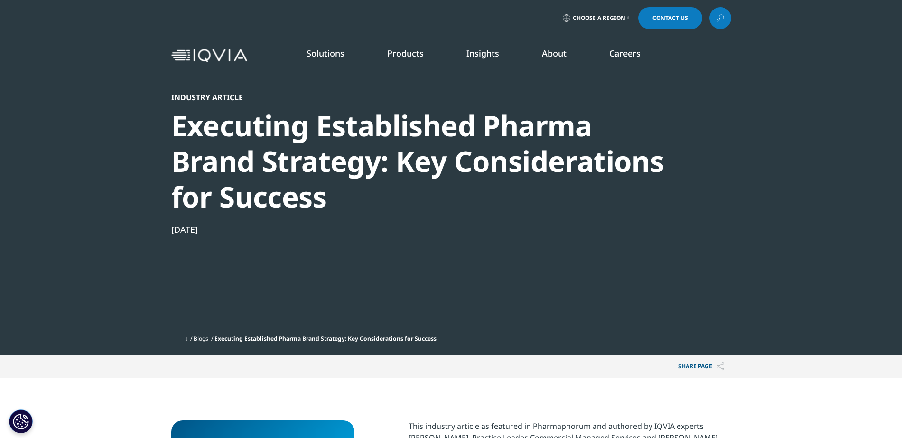
click at [426, 165] on div "Executing Established Pharma Brand Strategy: Key Considerations for Success​" at bounding box center [425, 161] width 509 height 107
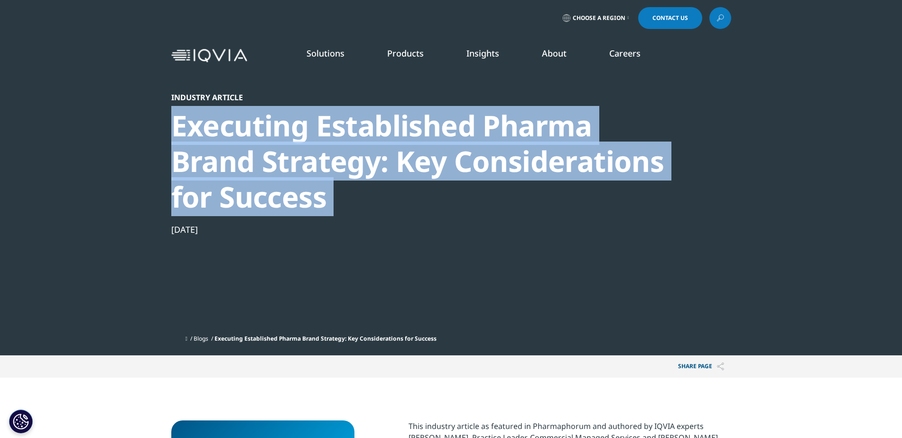
click at [426, 165] on div "Executing Established Pharma Brand Strategy: Key Considerations for Success​" at bounding box center [425, 161] width 509 height 107
copy div "Executing Established Pharma Brand Strategy: Key Considerations for Success​"
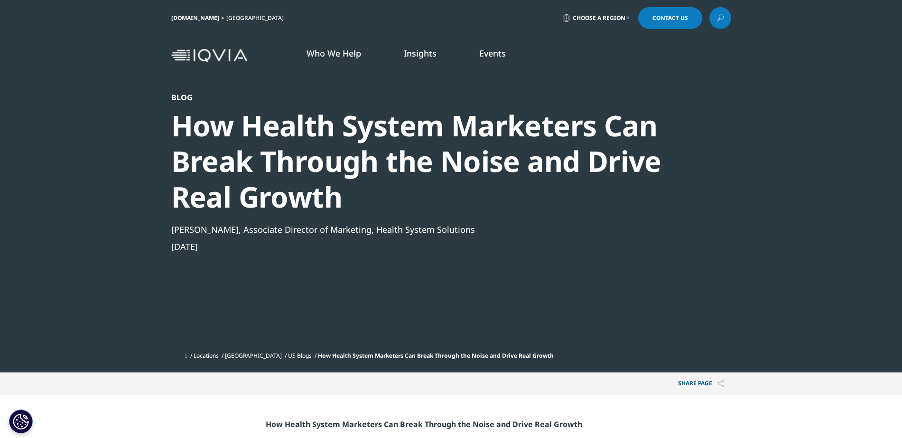
click at [459, 159] on div "How Health System Marketers Can Break Through the Noise and Drive Real Growth" at bounding box center [425, 161] width 509 height 107
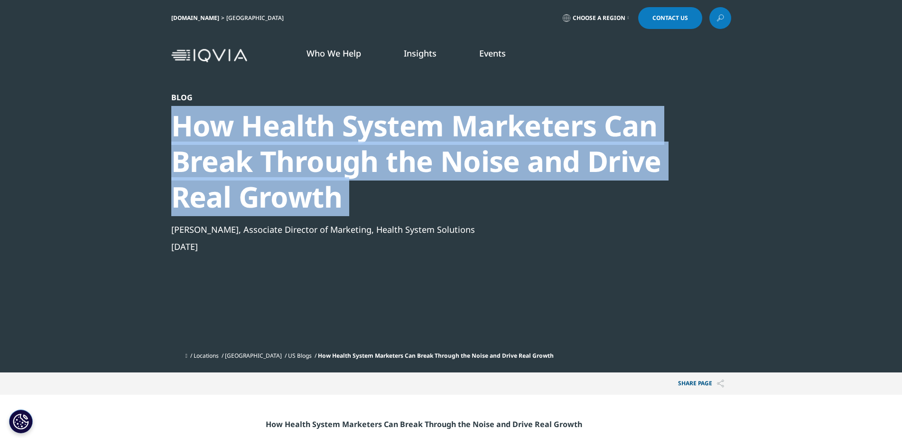
click at [459, 159] on div "How Health System Marketers Can Break Through the Noise and Drive Real Growth" at bounding box center [425, 161] width 509 height 107
copy div "How Health System Marketers Can Break Through the Noise and Drive Real Growth"
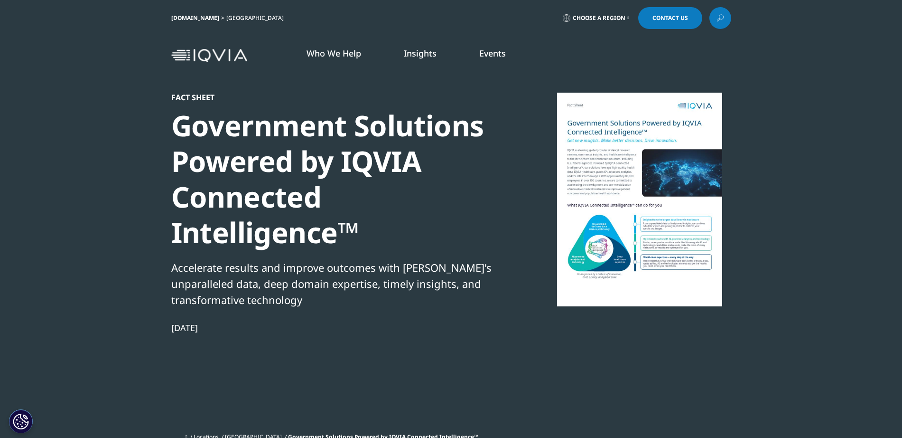
click at [811, 199] on section "Fact Sheet Government Solutions Powered by IQVIA Connected Intelligence™ Accele…" at bounding box center [451, 226] width 902 height 453
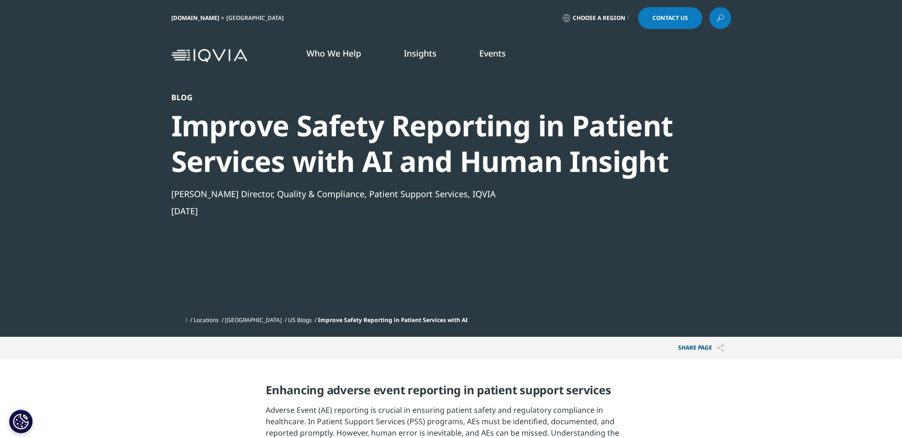
click at [346, 128] on div "Improve Safety Reporting in Patient Services with AI and Human Insight" at bounding box center [425, 143] width 509 height 71
click at [348, 156] on div "Improve Safety Reporting in Patient Services with AI and Human Insight" at bounding box center [425, 143] width 509 height 71
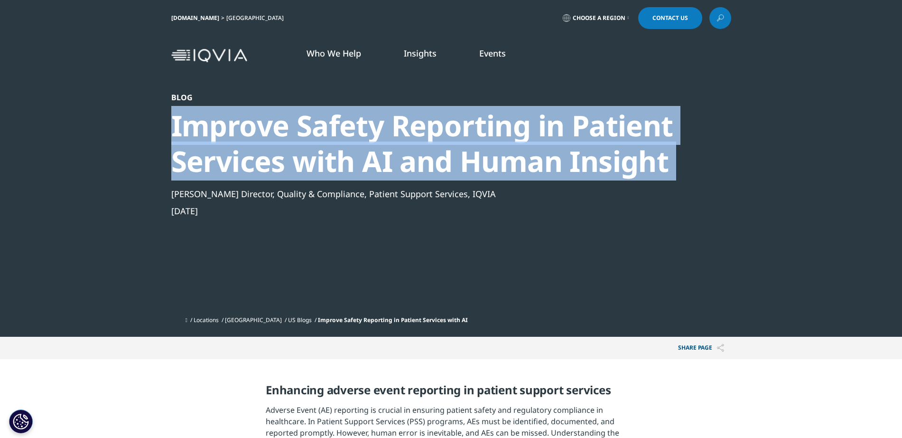
click at [348, 156] on div "Improve Safety Reporting in Patient Services with AI and Human Insight" at bounding box center [425, 143] width 509 height 71
copy div "Improve Safety Reporting in Patient Services with AI and Human Insight"
